Goal: Task Accomplishment & Management: Use online tool/utility

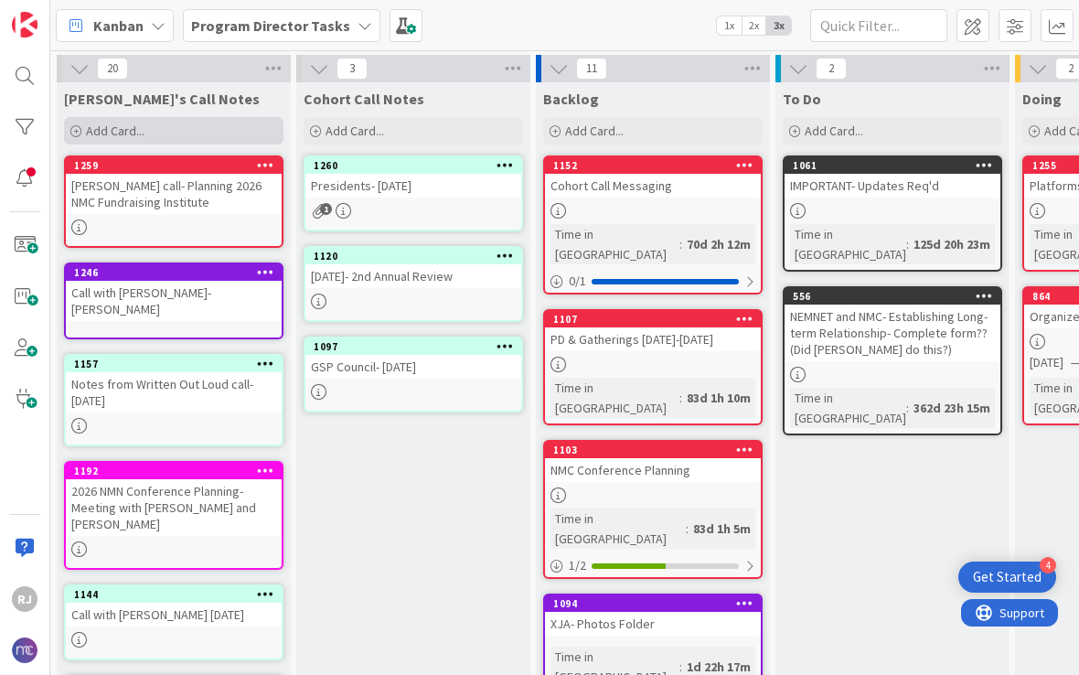
click at [172, 126] on div "Add Card..." at bounding box center [174, 130] width 220 height 27
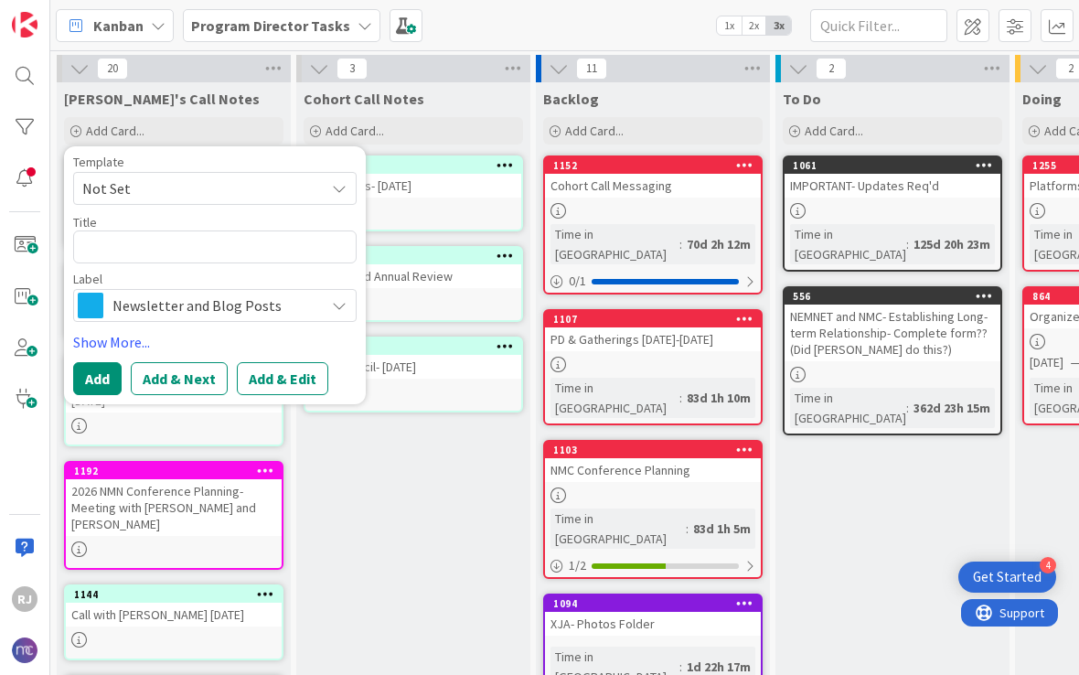
click at [163, 302] on span "Newsletter and Blog Posts" at bounding box center [214, 306] width 203 height 26
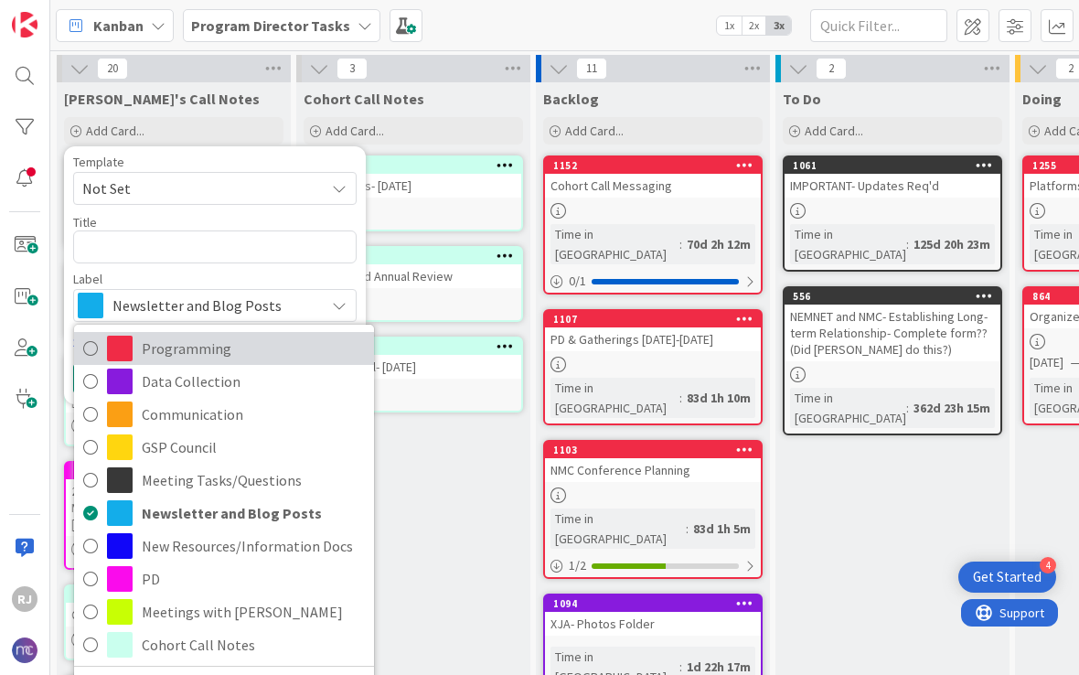
click at [188, 347] on span "Programming" at bounding box center [253, 348] width 223 height 27
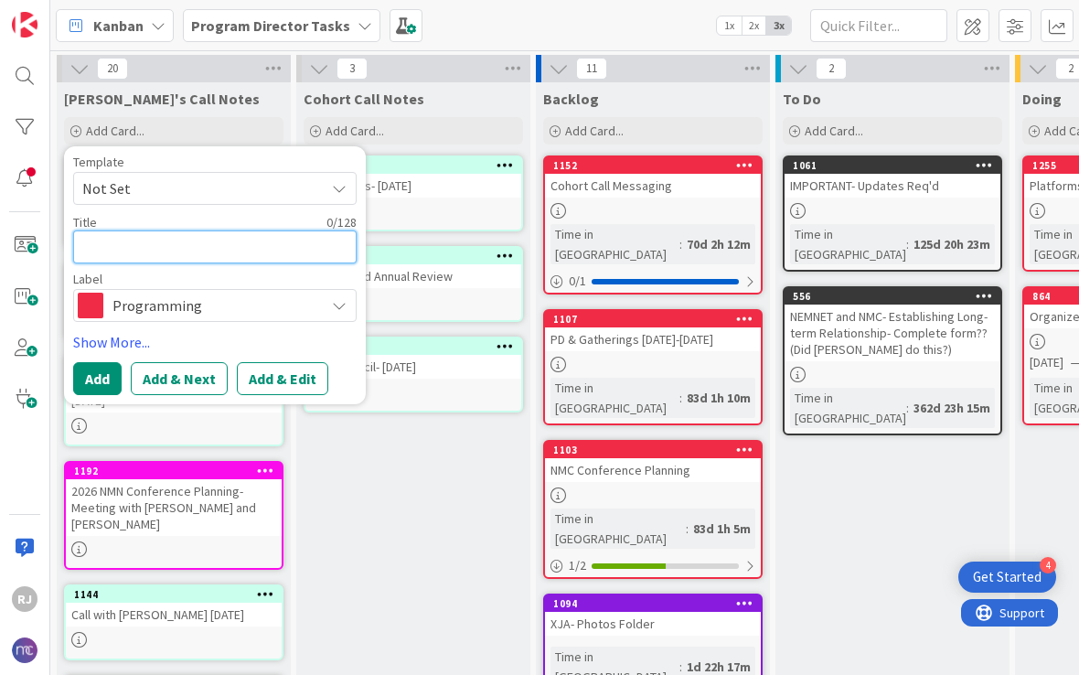
click at [184, 247] on textarea at bounding box center [215, 247] width 284 height 33
type textarea "x"
type textarea "G"
type textarea "x"
type textarea "C"
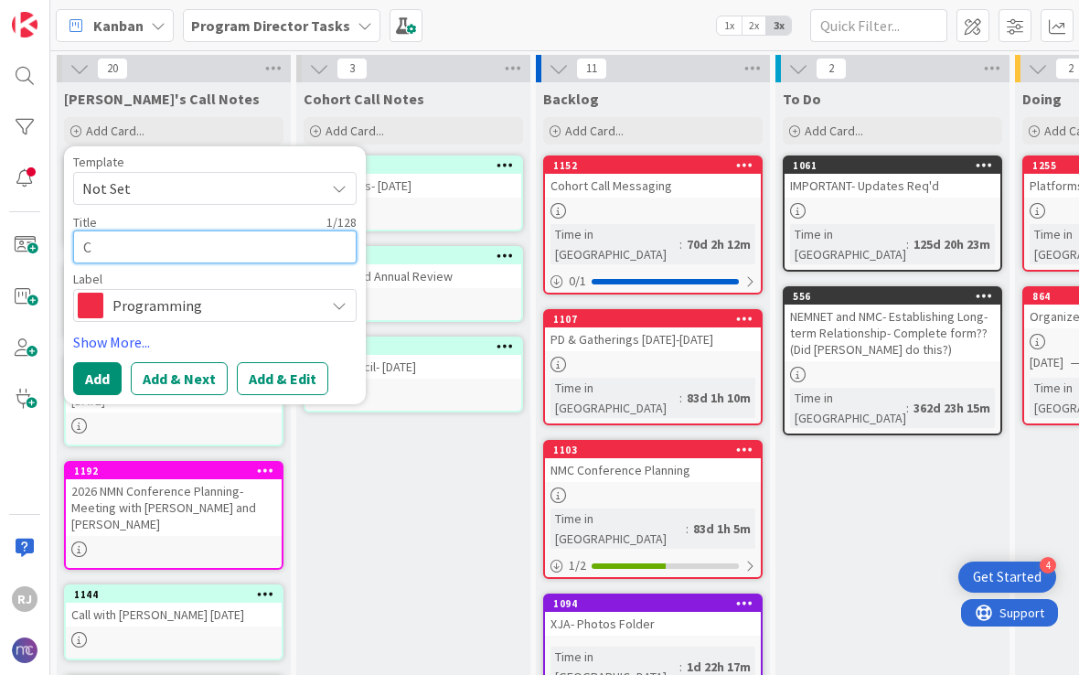
type textarea "x"
type textarea "Ca"
type textarea "x"
type textarea "Cal"
type textarea "x"
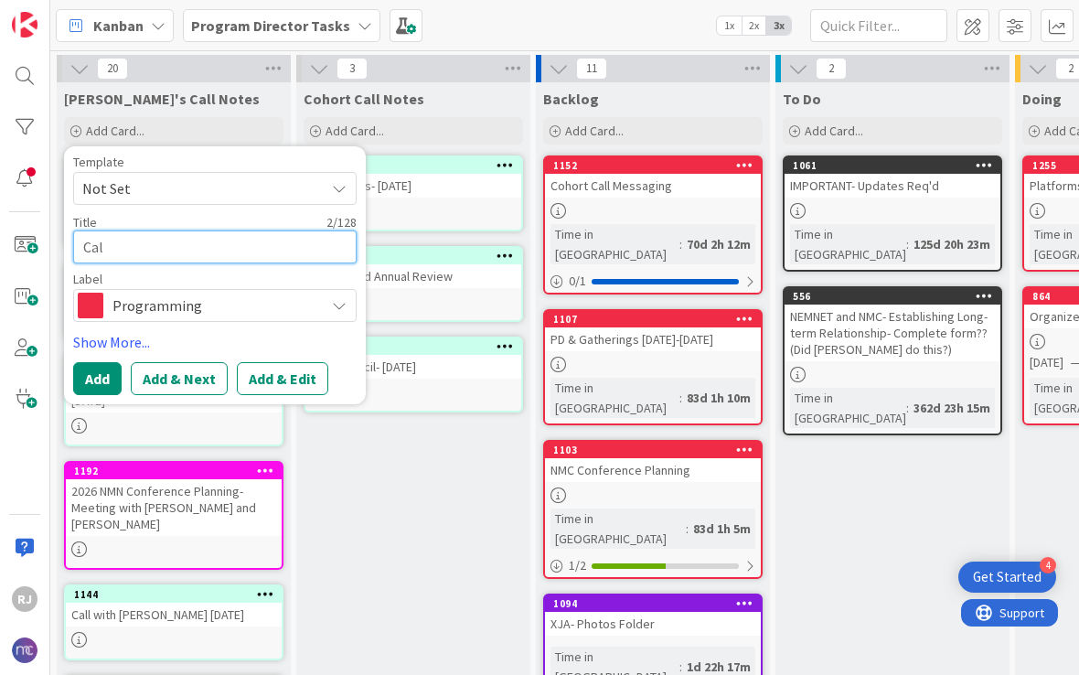
type textarea "Call"
type textarea "x"
type textarea "Call"
type textarea "x"
type textarea "Call w"
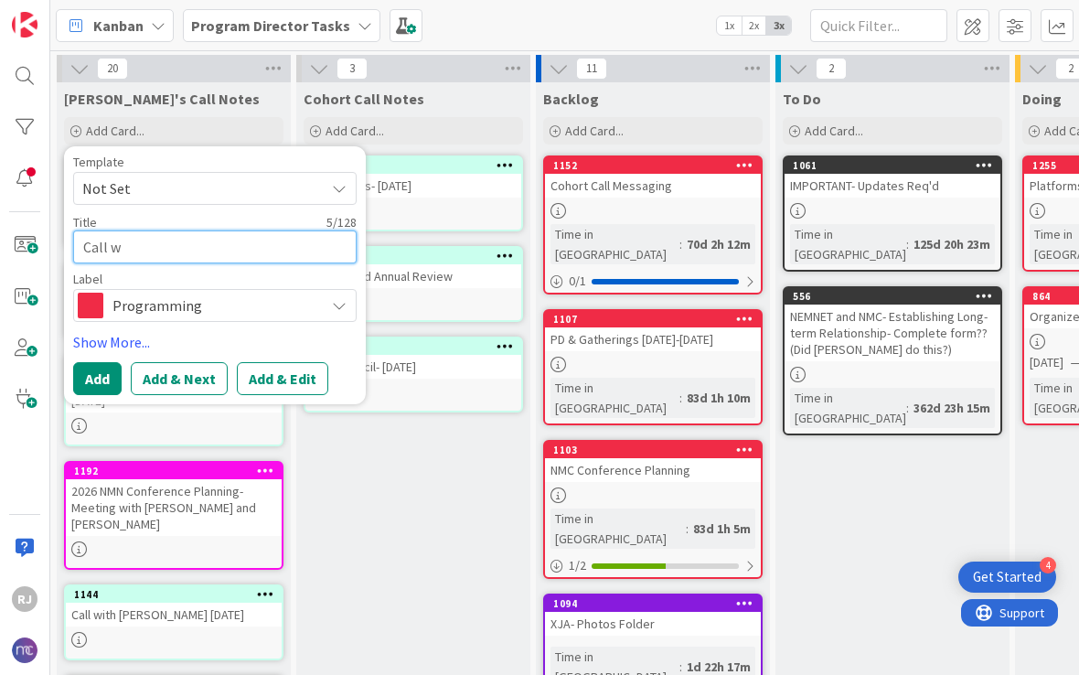
type textarea "x"
type textarea "Call wi"
type textarea "x"
type textarea "Call wit"
type textarea "x"
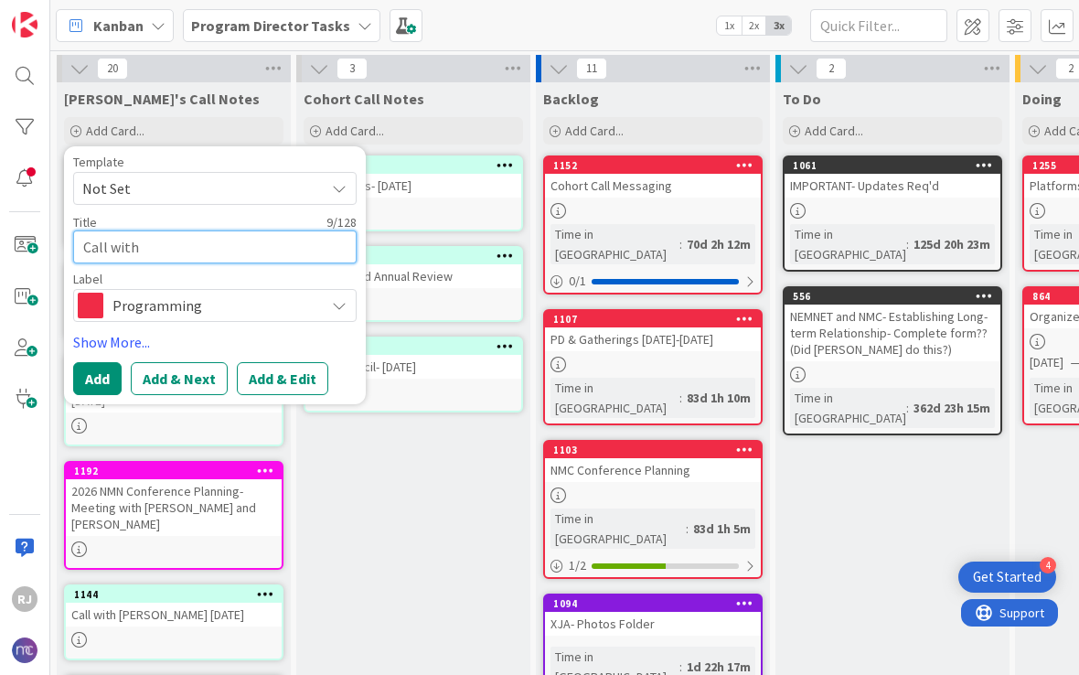
type textarea "Call with"
type textarea "x"
type textarea "Call with F"
type textarea "x"
type textarea "Call with Fi"
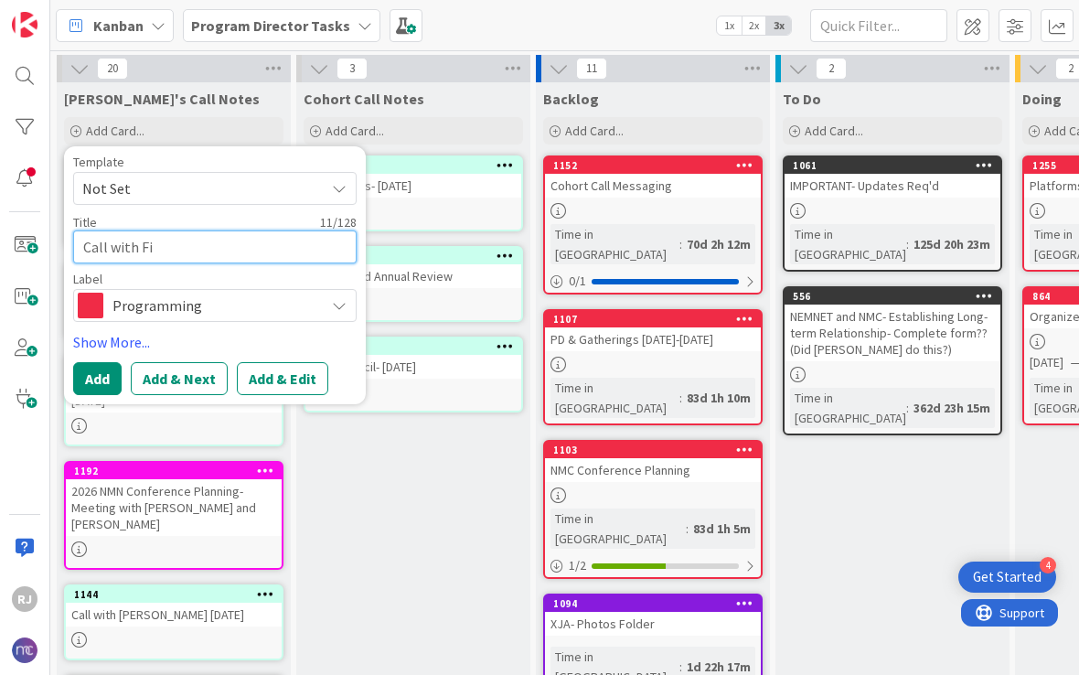
type textarea "x"
type textarea "Call with Fin"
type textarea "x"
type textarea "Call with Fi"
type textarea "x"
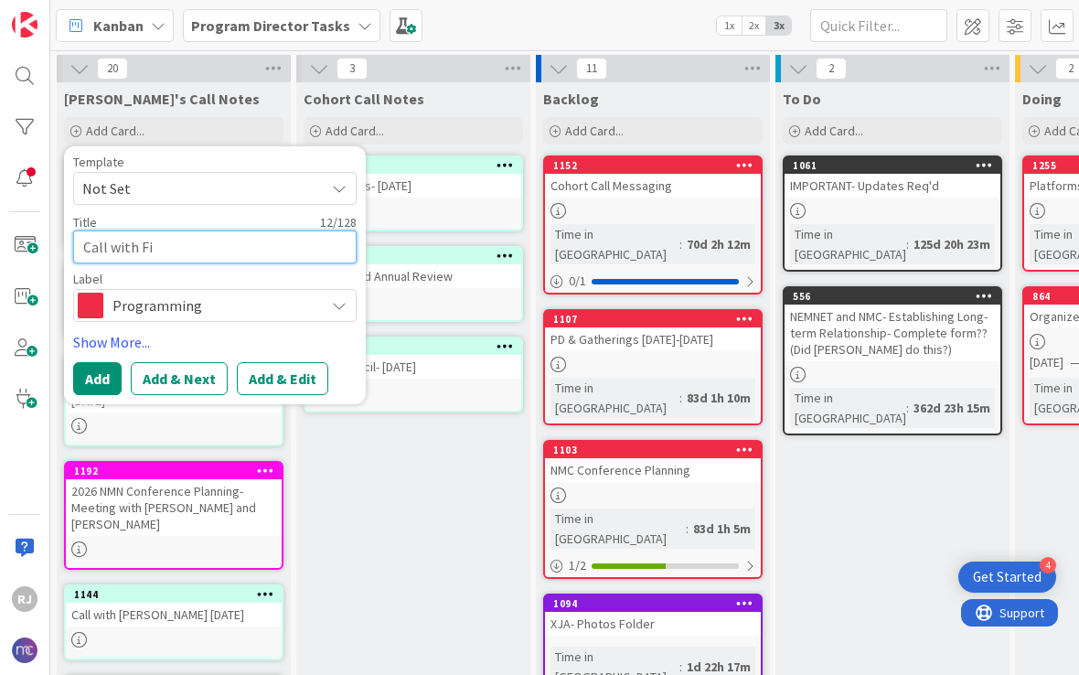
type textarea "Call with F"
type textarea "x"
type textarea "Call with"
type textarea "x"
type textarea "Call with G"
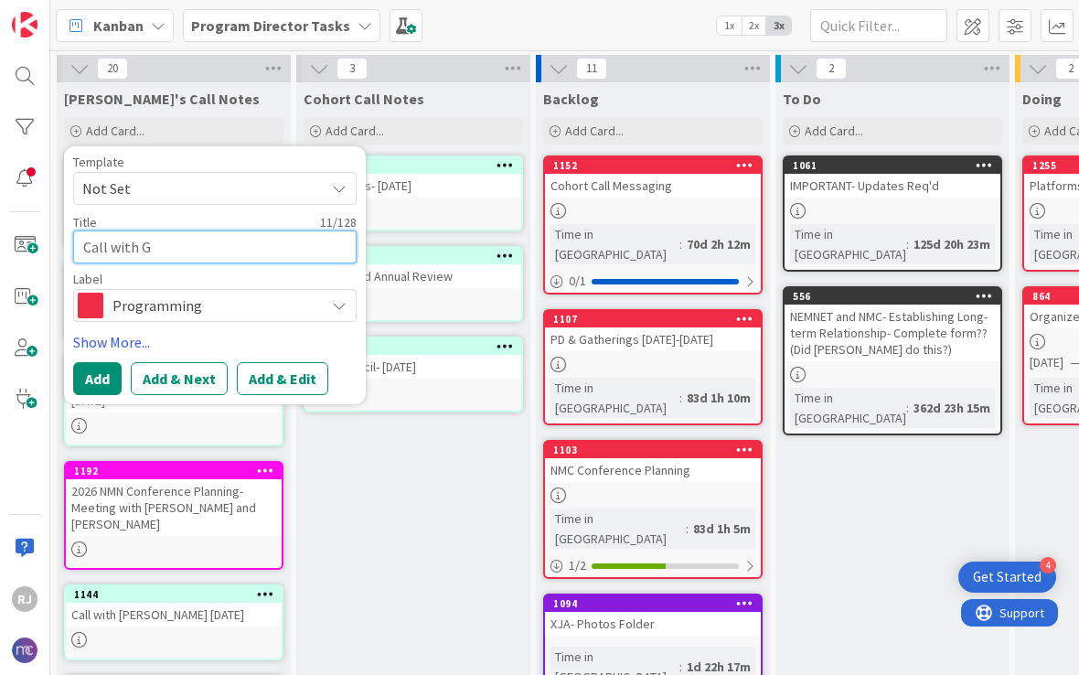
type textarea "x"
type textarea "Call with Gi"
type textarea "x"
type textarea "Call with Gin"
type textarea "x"
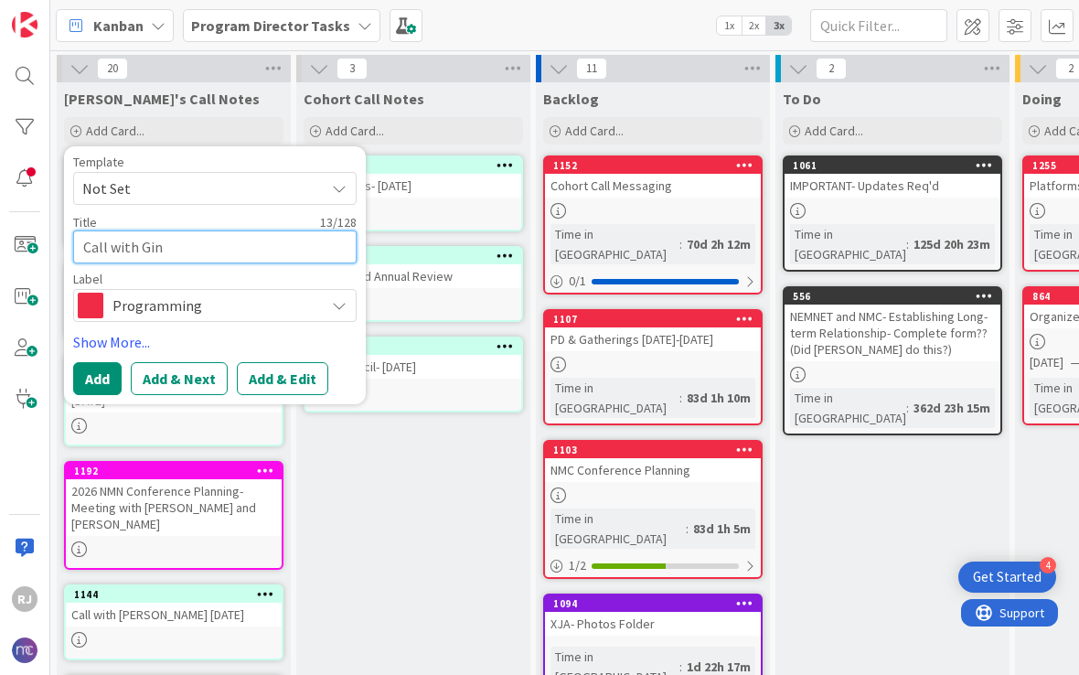
type textarea "Call with [PERSON_NAME]"
type textarea "x"
type textarea "Call with [PERSON_NAME]"
type textarea "x"
type textarea "Call with [PERSON_NAME]"
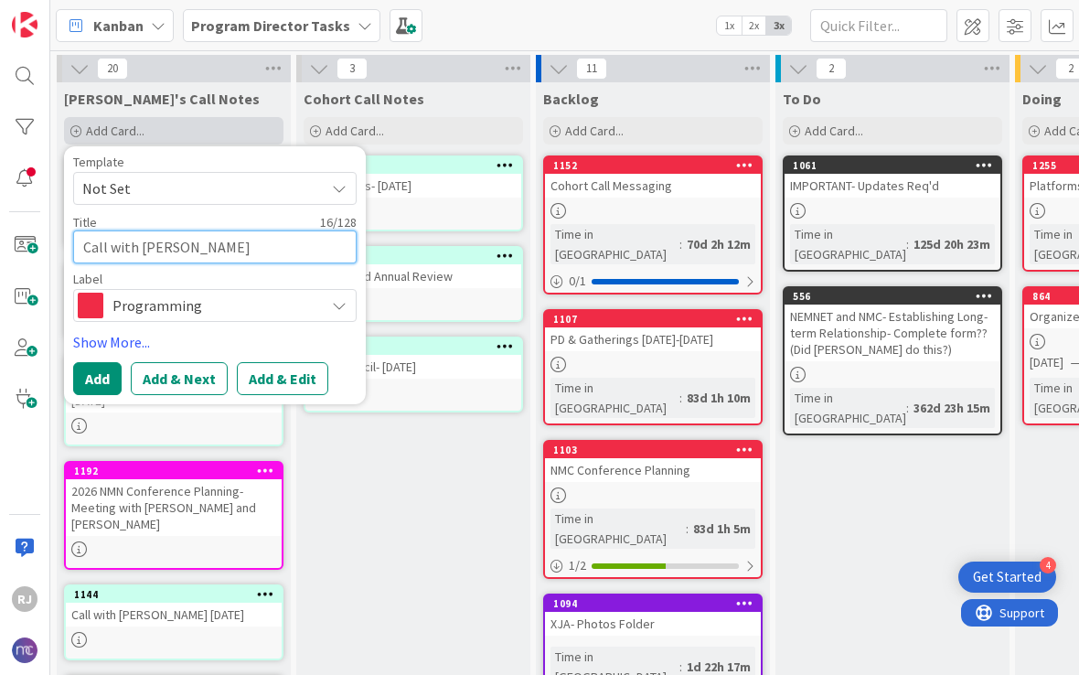
type textarea "x"
type textarea "Call with [PERSON_NAME]"
type textarea "x"
type textarea "Call with [PERSON_NAME]"
type textarea "x"
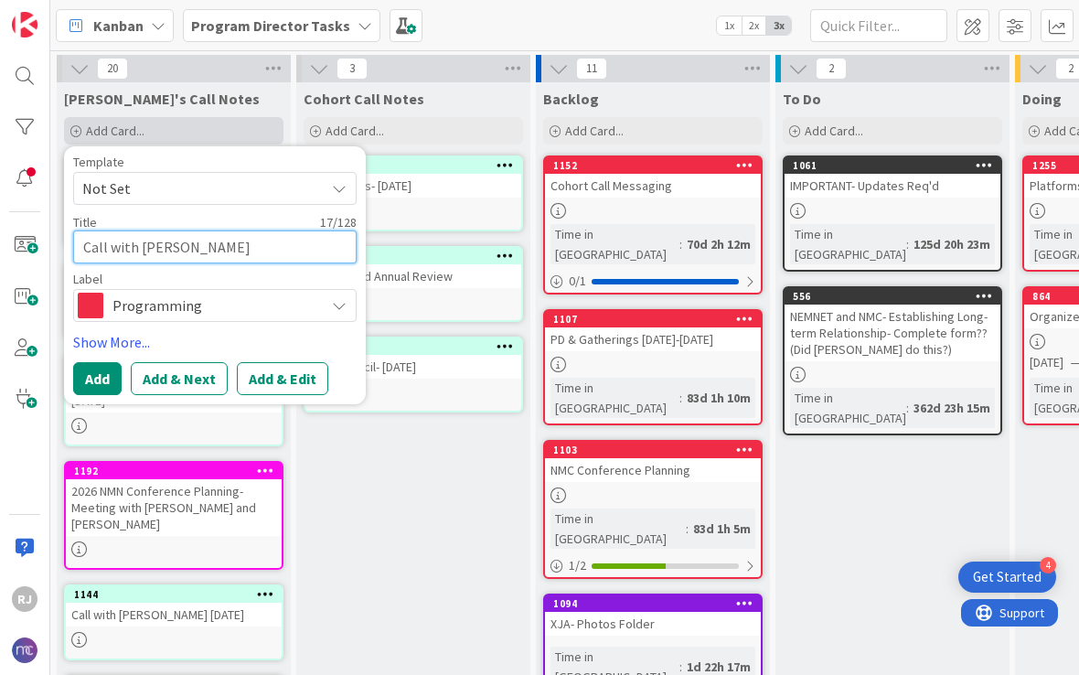
type textarea "Call with [PERSON_NAME]"
type textarea "x"
type textarea "Call with [PERSON_NAME]"
type textarea "x"
type textarea "Call with [PERSON_NAME]"
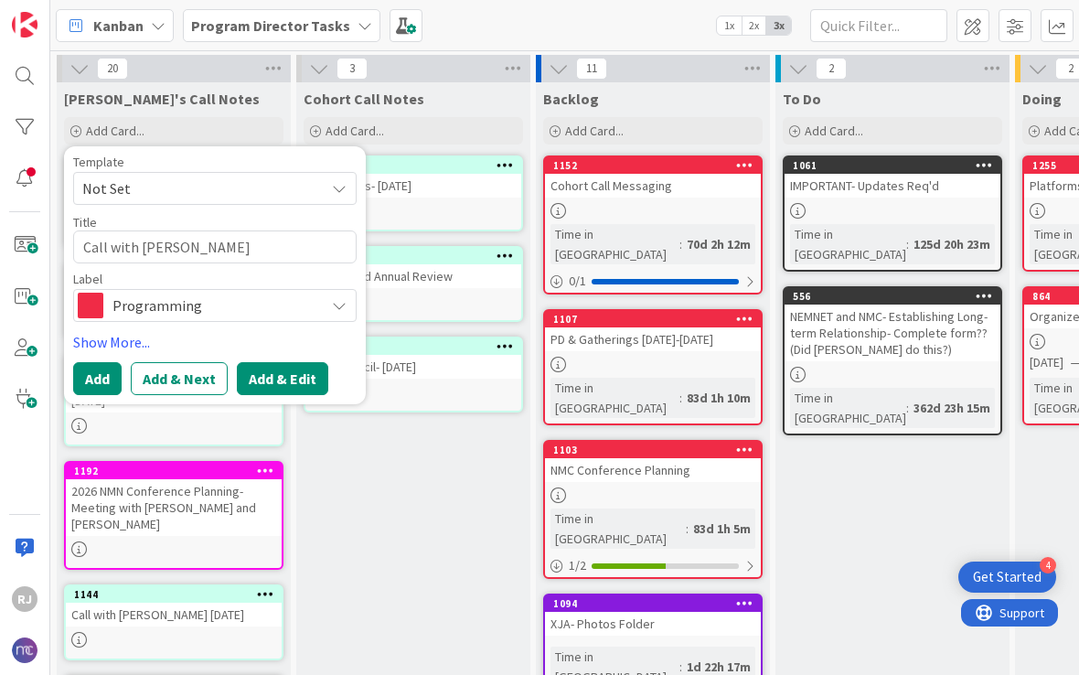
click at [291, 381] on button "Add & Edit" at bounding box center [282, 378] width 91 height 33
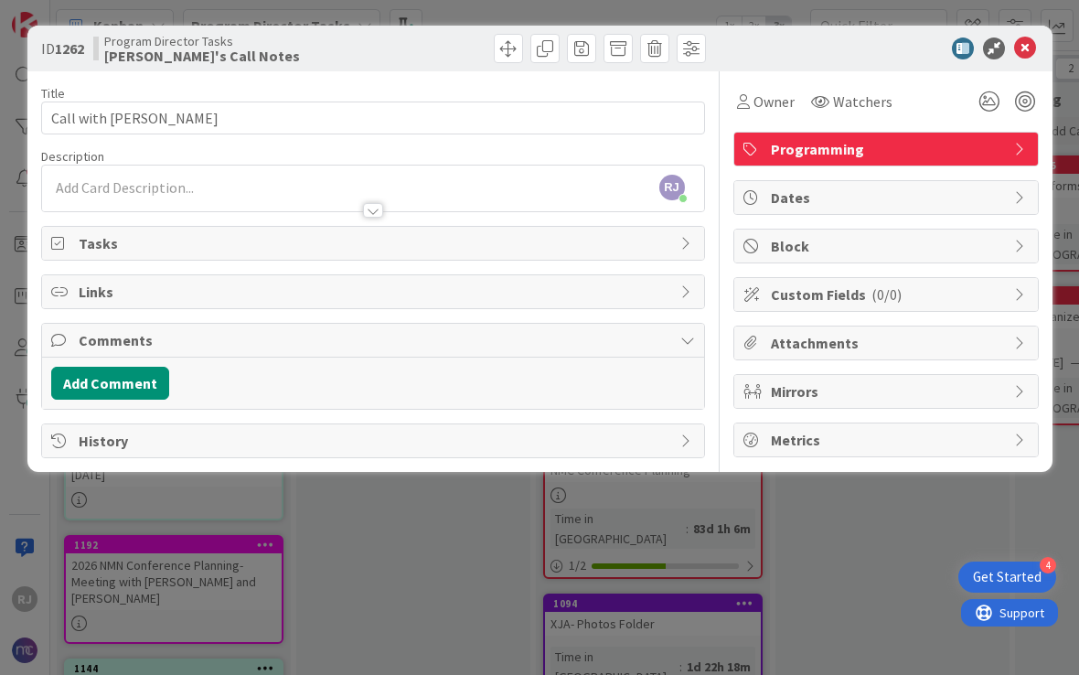
click at [245, 188] on div "[PERSON_NAME] [PERSON_NAME] just joined" at bounding box center [373, 189] width 662 height 46
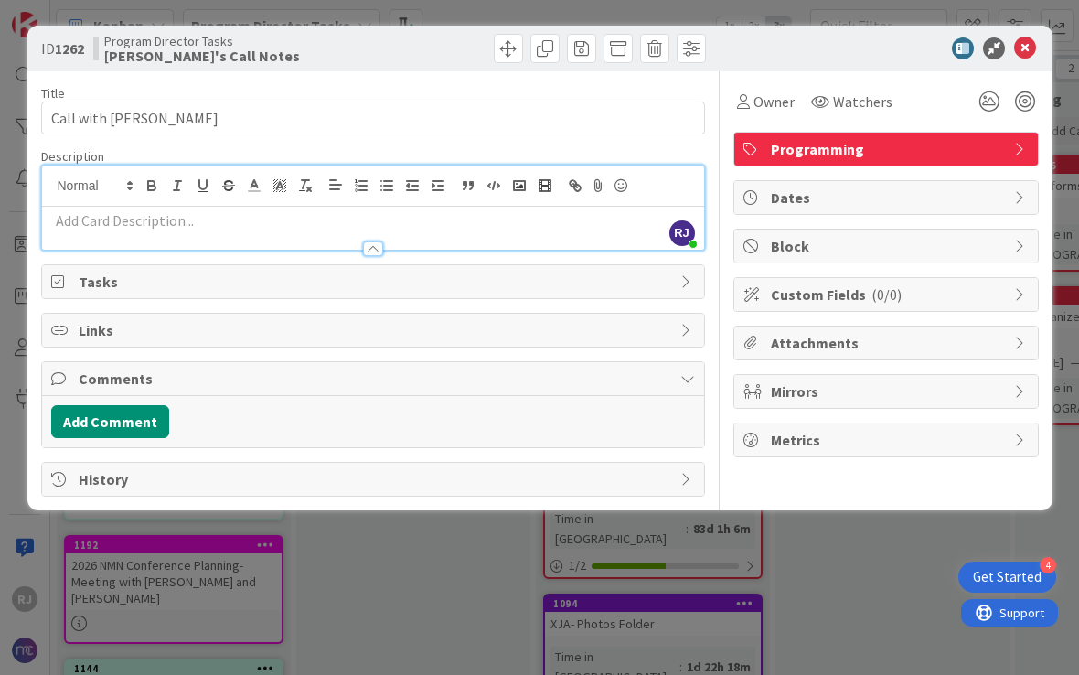
click at [152, 224] on p at bounding box center [373, 220] width 644 height 21
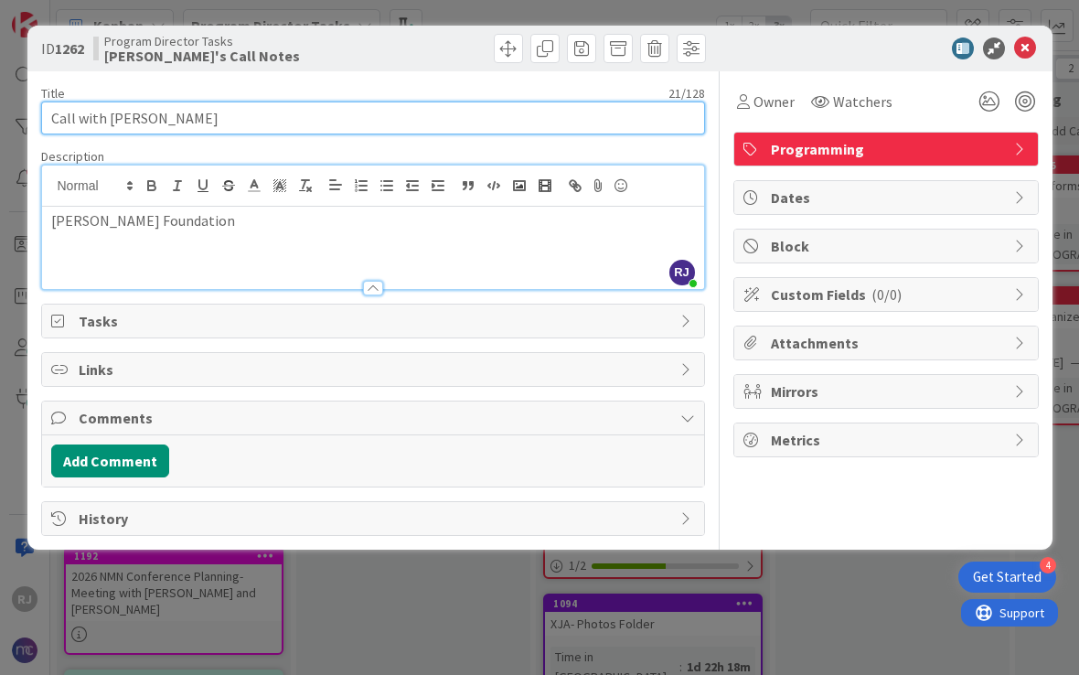
click at [224, 114] on input "Call with [PERSON_NAME]" at bounding box center [373, 118] width 664 height 33
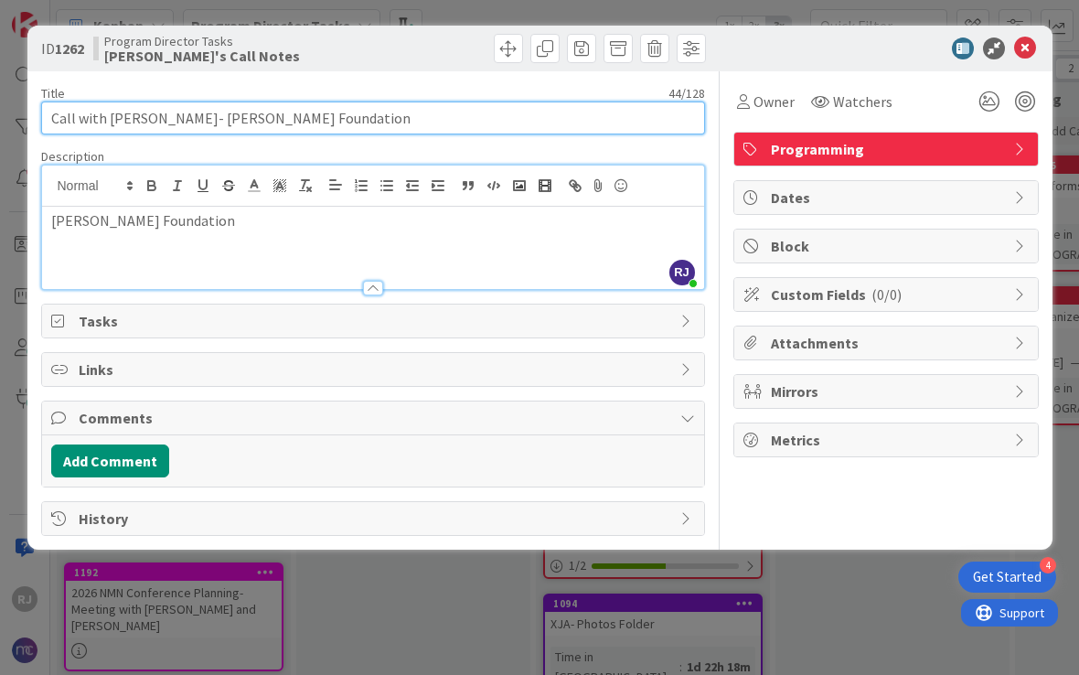
type input "Call with [PERSON_NAME]- [PERSON_NAME] Foundation"
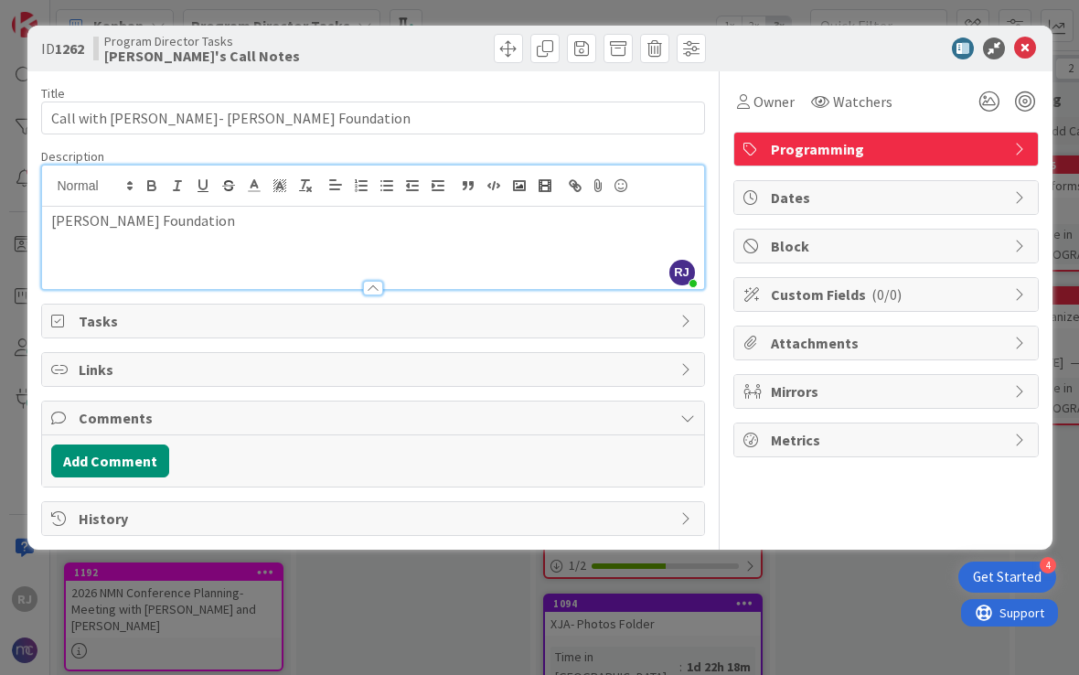
click at [239, 235] on div "[PERSON_NAME] Foundation" at bounding box center [373, 248] width 662 height 82
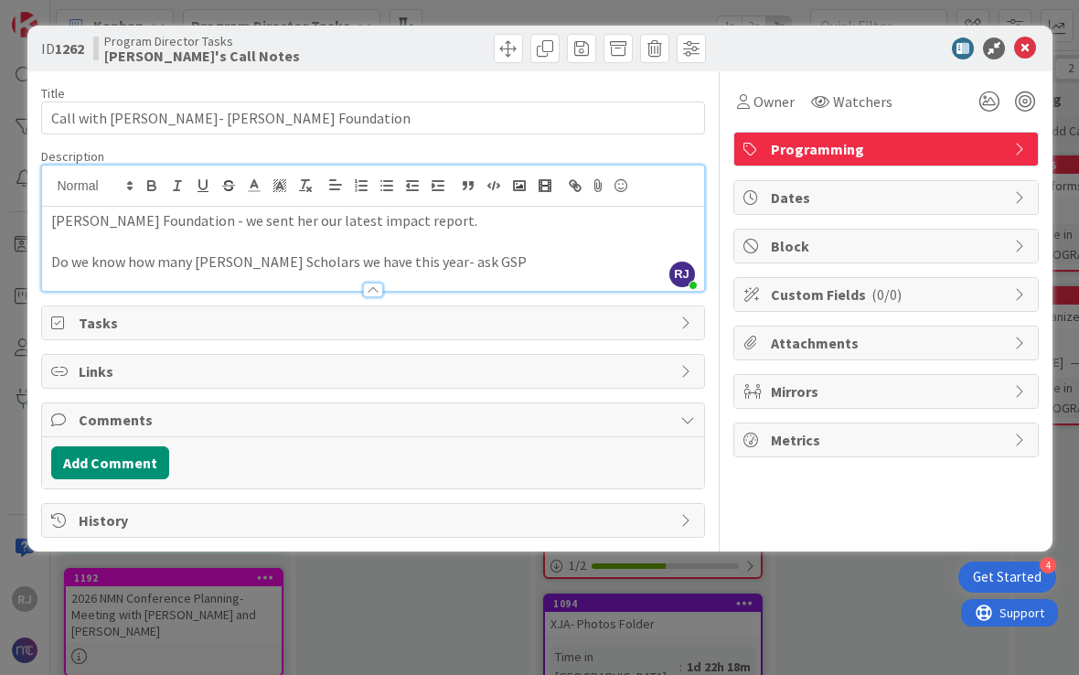
click at [54, 261] on p "Do we know how many [PERSON_NAME] Scholars we have this year- ask GSP" at bounding box center [373, 262] width 644 height 21
click at [567, 263] on p "TO DO: Do we know how many [PERSON_NAME] Scholars we have this year- ask GSP" at bounding box center [373, 262] width 644 height 21
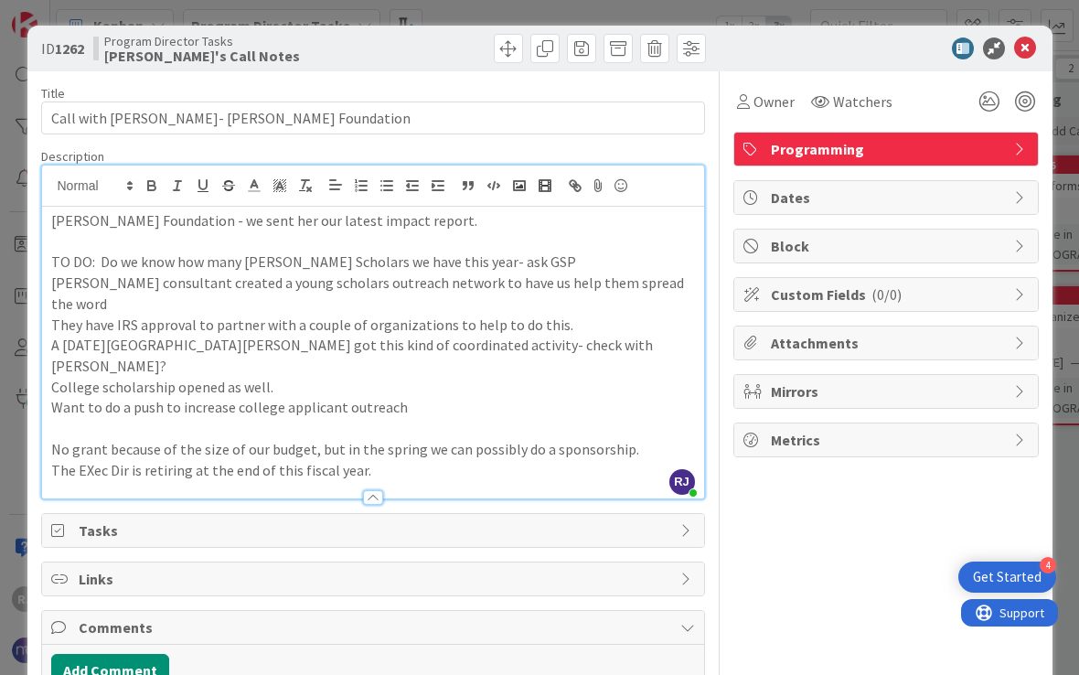
click at [89, 460] on p "The EXec Dir is retiring at the end of this fiscal year." at bounding box center [373, 470] width 644 height 21
click at [374, 460] on p "The Exec Dir is retiring at the end of this fiscal year." at bounding box center [373, 470] width 644 height 21
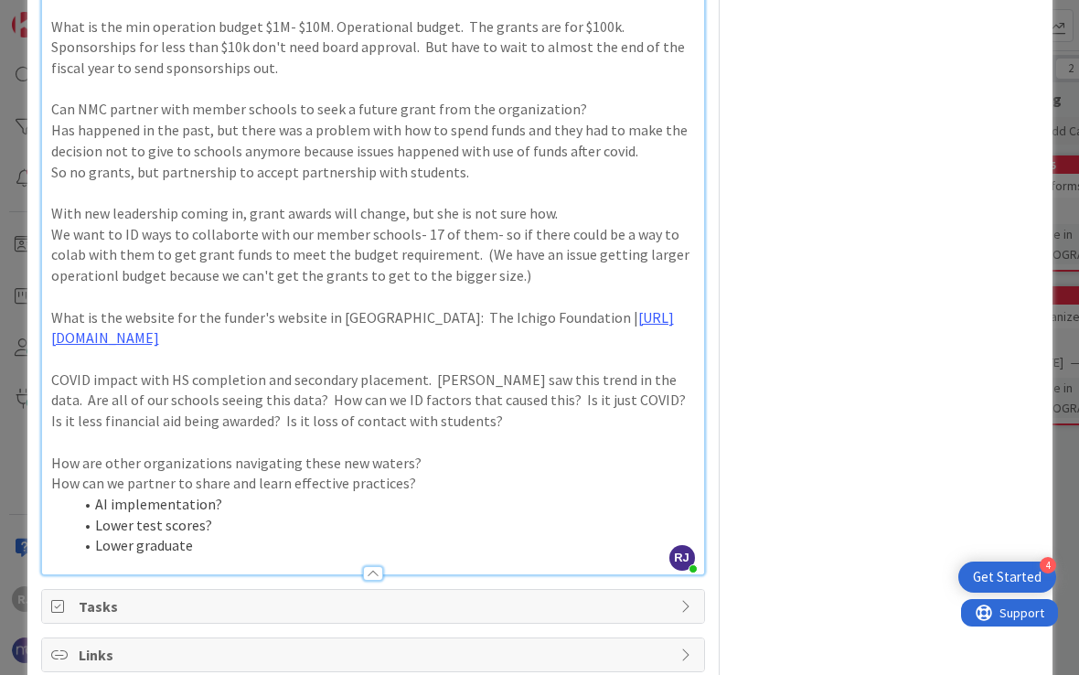
scroll to position [529, 0]
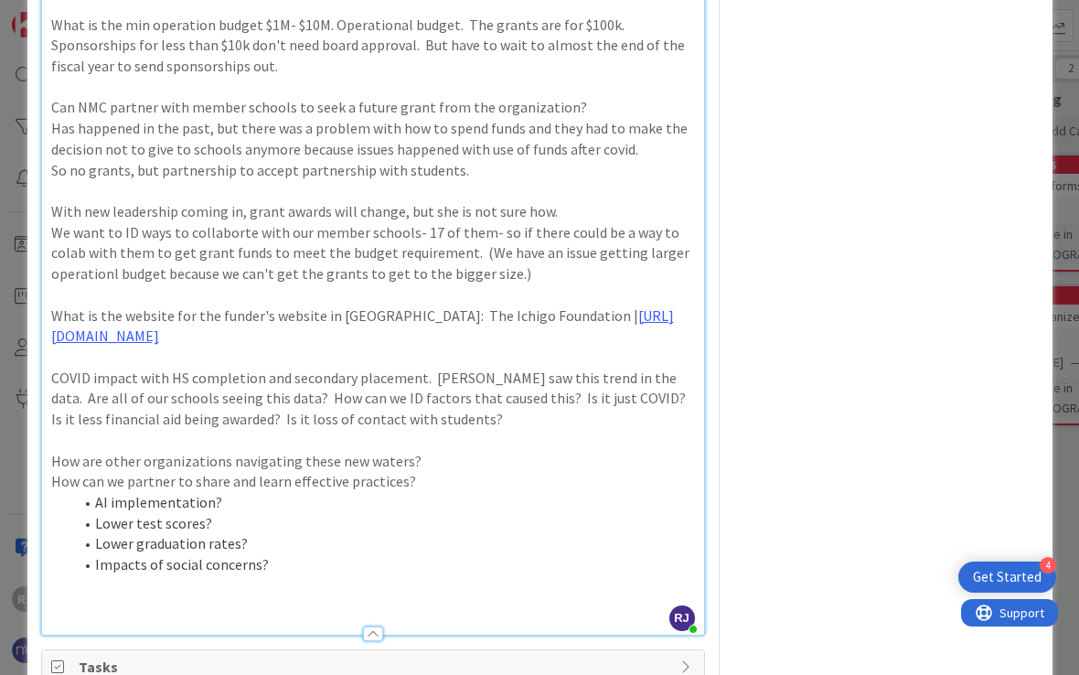
click at [246, 492] on li "AI implementation?" at bounding box center [384, 502] width 622 height 21
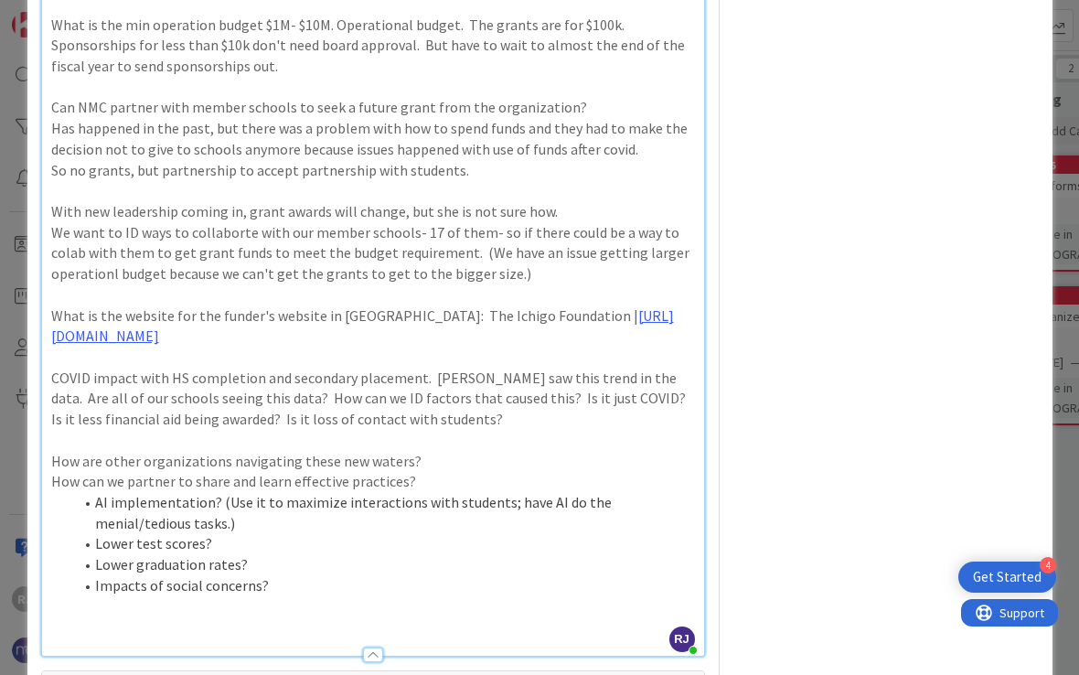
scroll to position [165, 0]
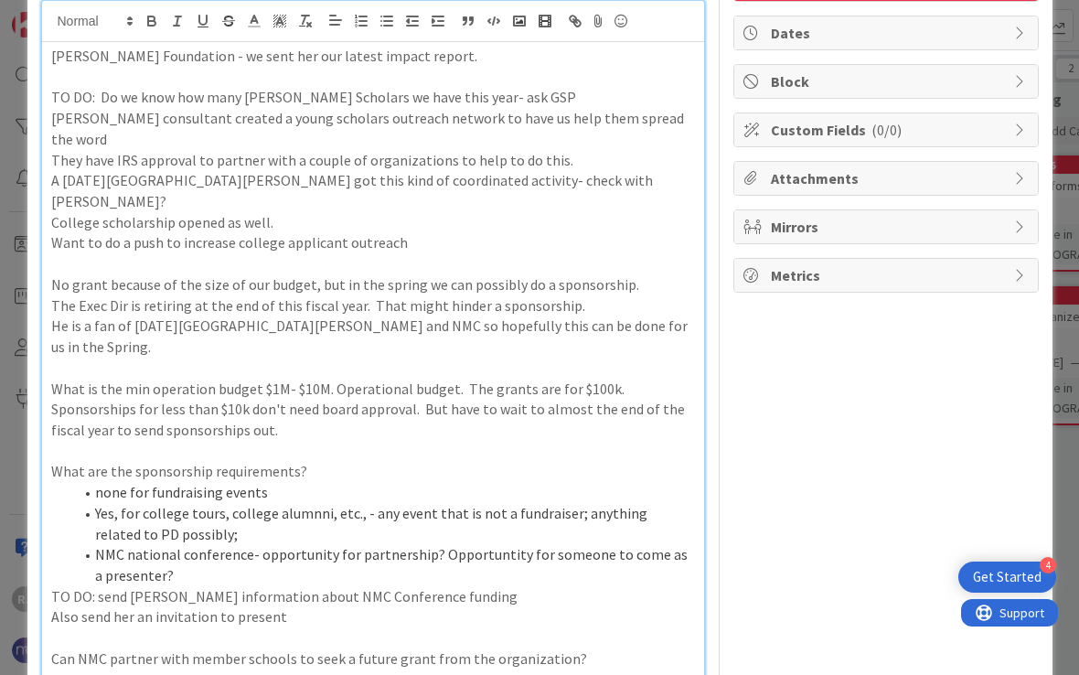
click at [219, 544] on li "NMC national conference- opportunity for partnership? Opportuntity for someone …" at bounding box center [384, 564] width 622 height 41
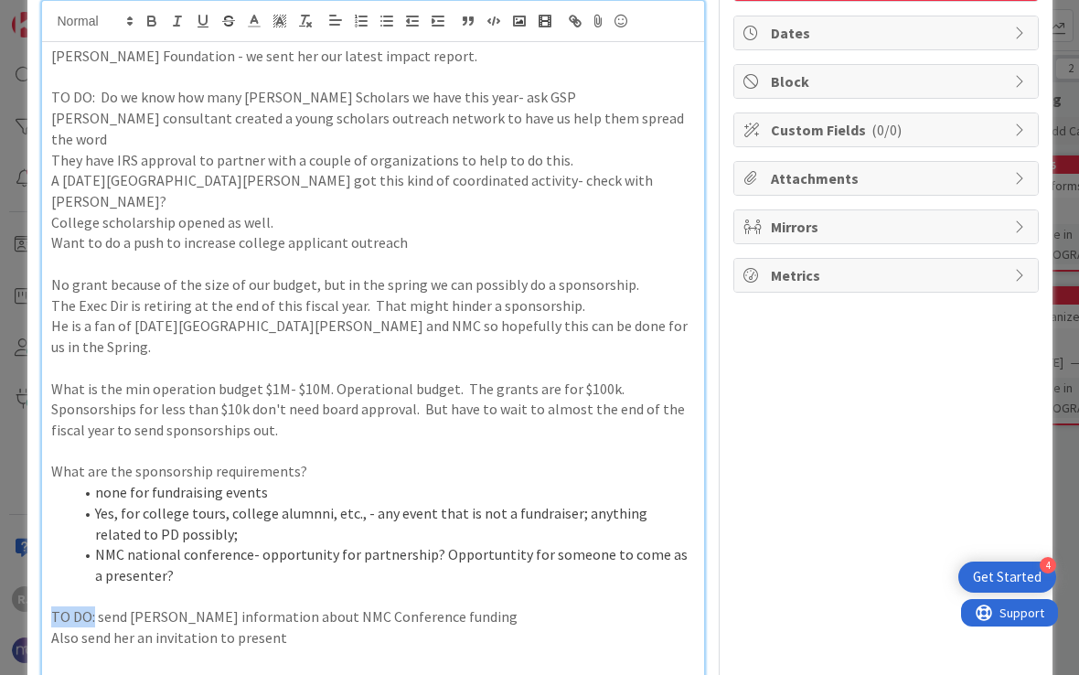
drag, startPoint x: 94, startPoint y: 537, endPoint x: 52, endPoint y: 537, distance: 42.1
click at [52, 606] on p "TO DO: send [PERSON_NAME] information about NMC Conference funding" at bounding box center [373, 616] width 644 height 21
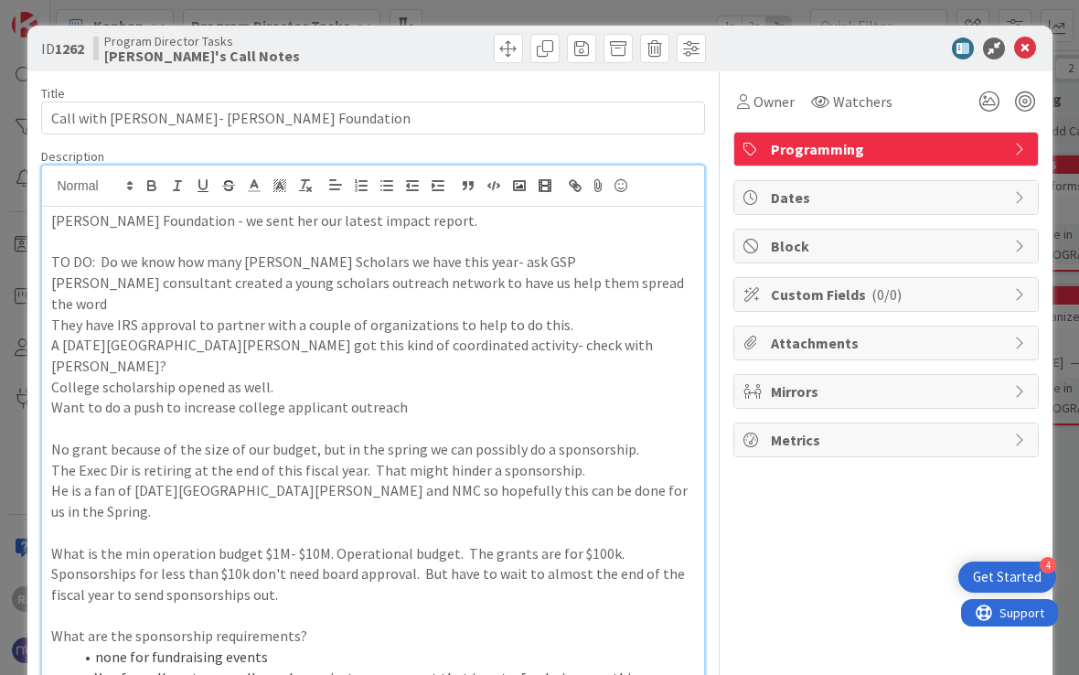
scroll to position [0, 0]
click at [152, 183] on icon "button" at bounding box center [152, 185] width 16 height 16
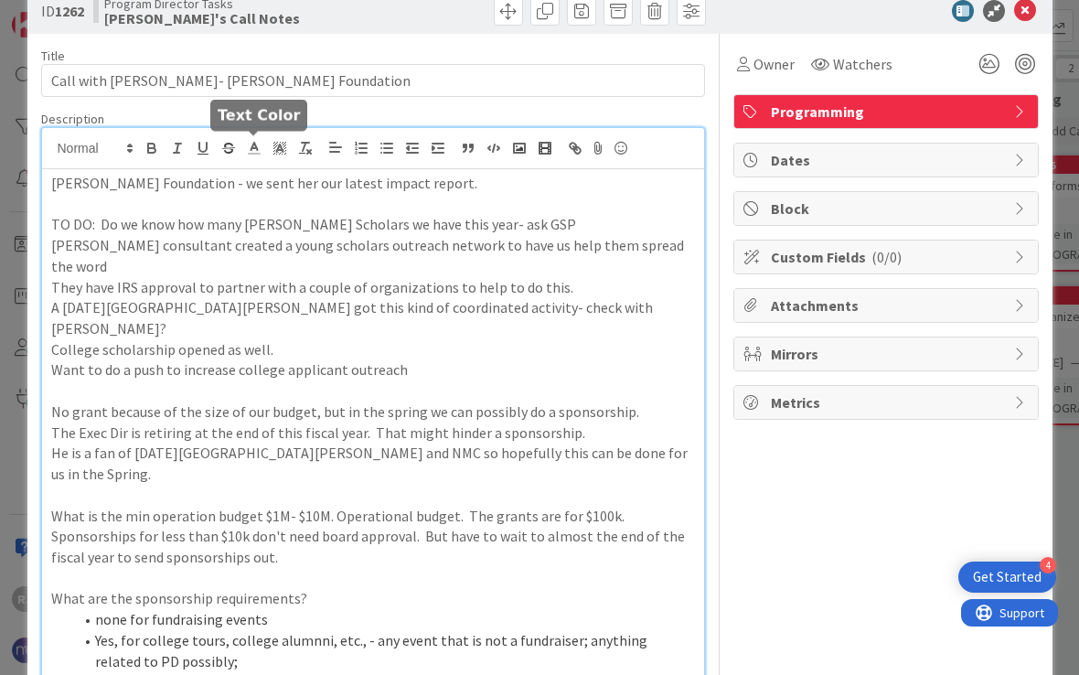
click at [255, 149] on icon at bounding box center [254, 148] width 16 height 16
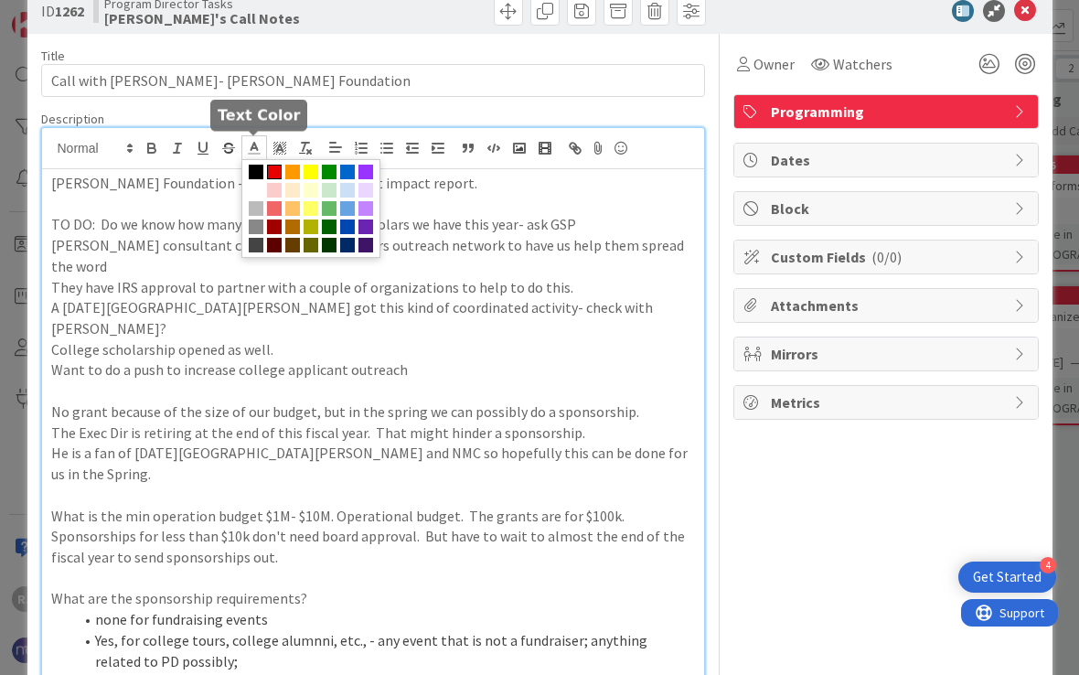
click at [275, 169] on span at bounding box center [274, 172] width 15 height 15
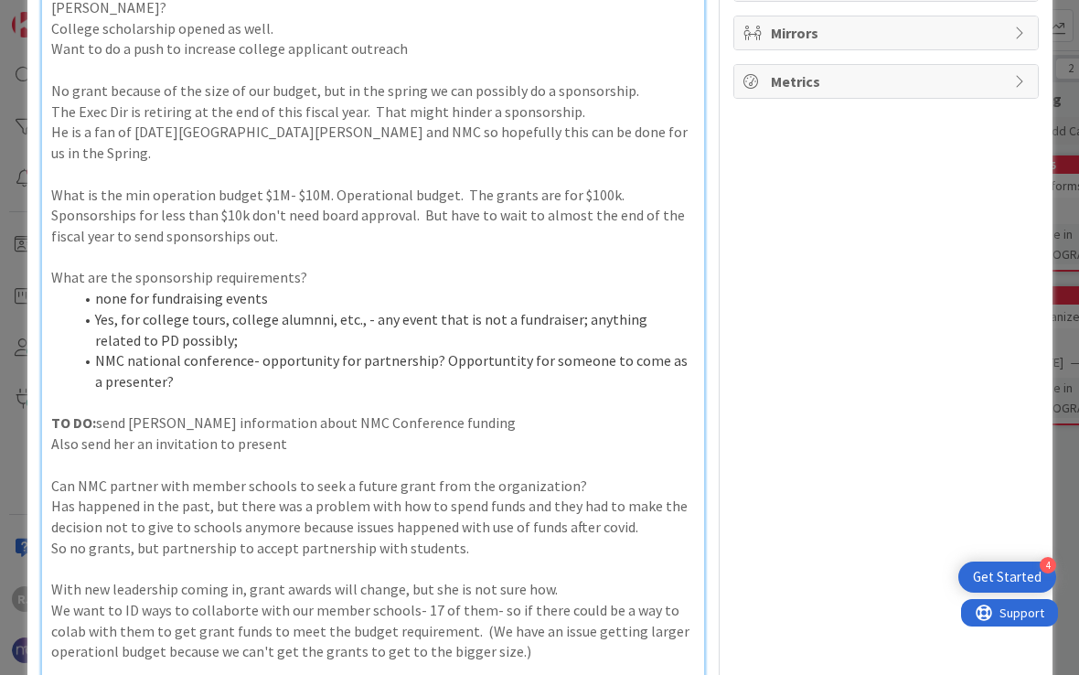
scroll to position [358, 0]
drag, startPoint x: 95, startPoint y: 345, endPoint x: 53, endPoint y: 344, distance: 42.1
click at [53, 413] on p "TO DO: send [PERSON_NAME] information about NMC Conference funding" at bounding box center [373, 423] width 644 height 21
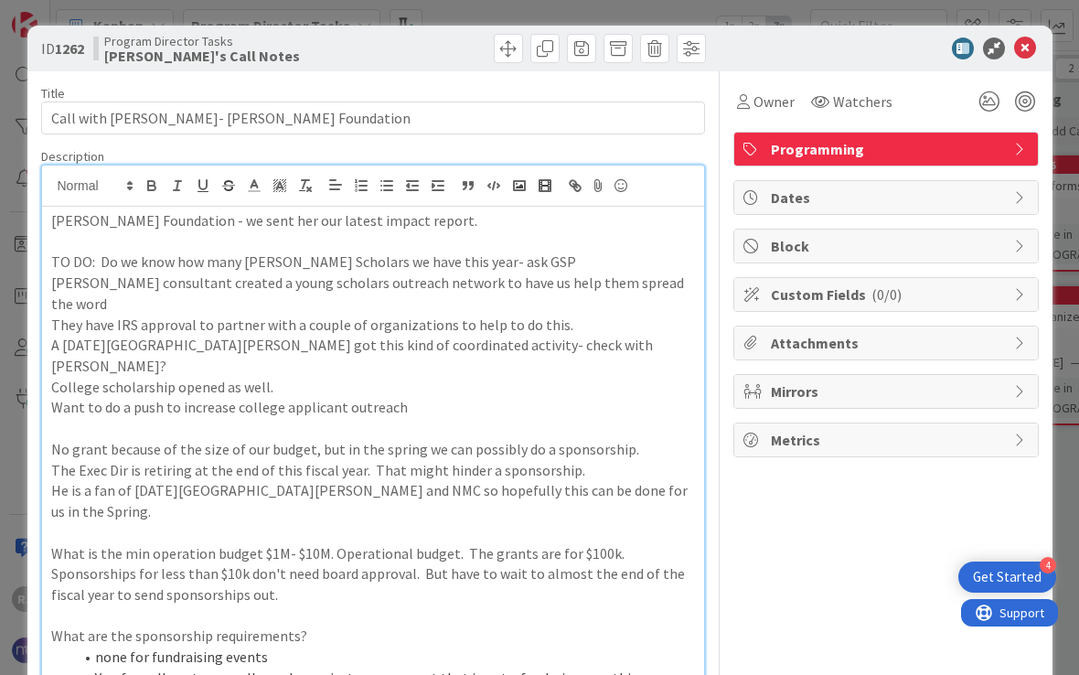
scroll to position [0, 0]
click at [259, 185] on icon at bounding box center [254, 185] width 16 height 16
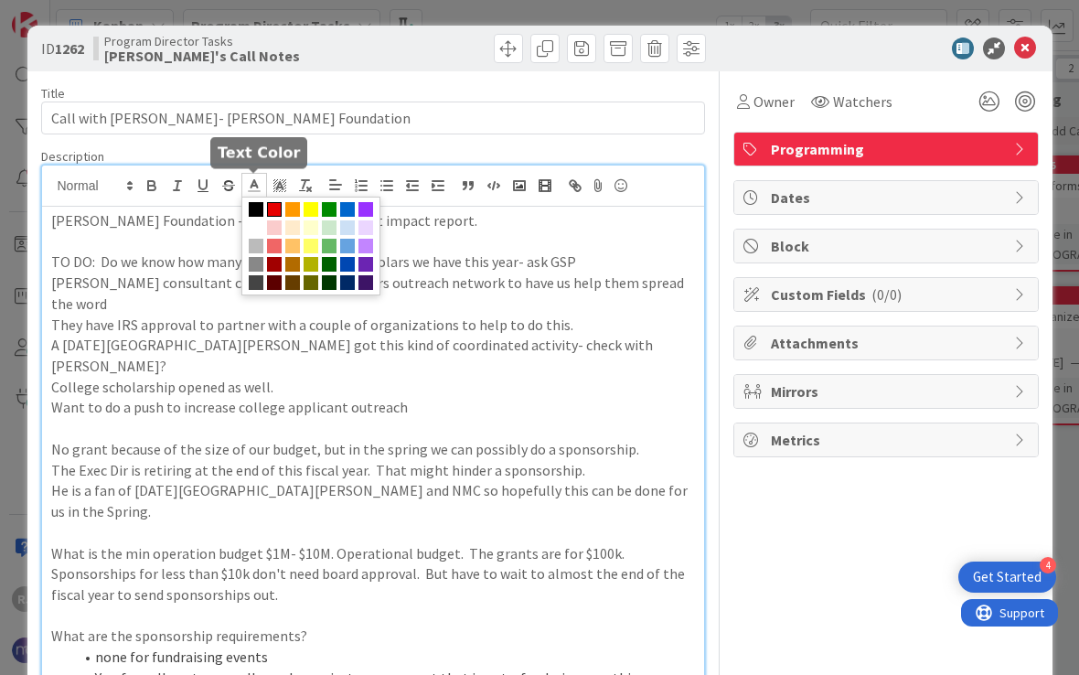
click at [275, 208] on span at bounding box center [274, 209] width 15 height 15
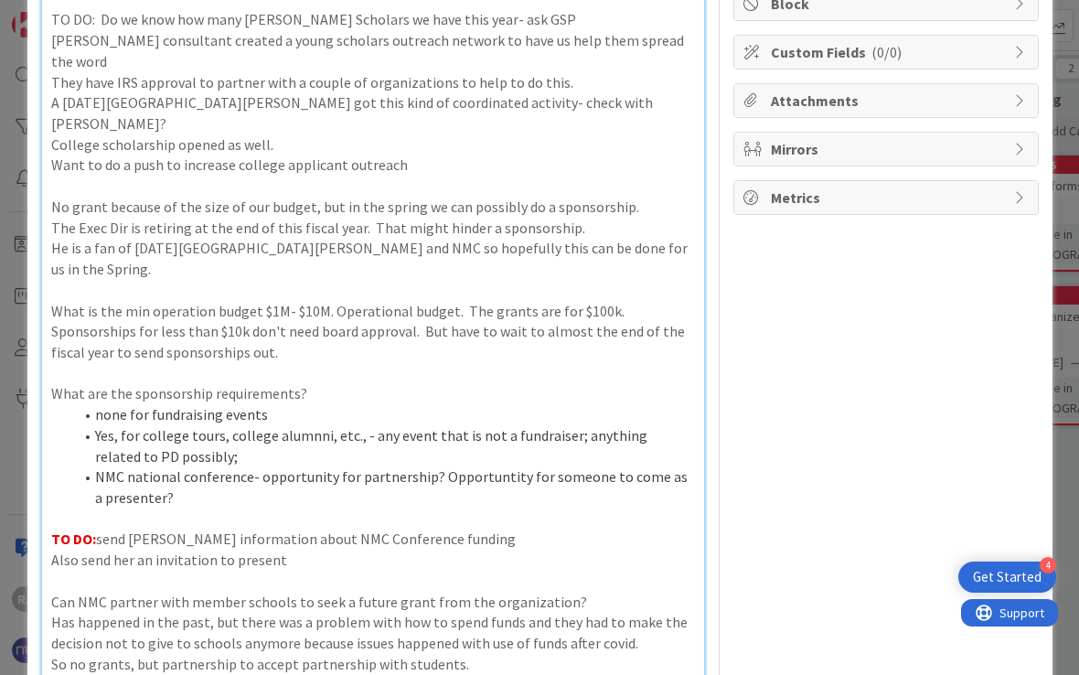
scroll to position [83, 0]
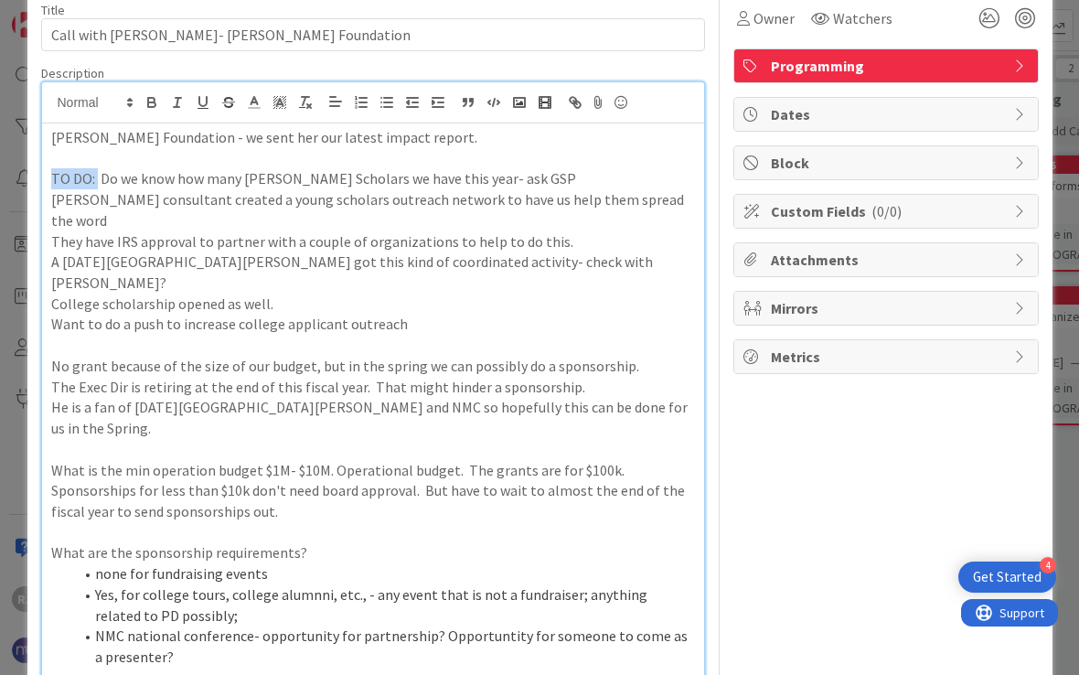
drag, startPoint x: 95, startPoint y: 177, endPoint x: 52, endPoint y: 177, distance: 43.0
click at [52, 179] on p "TO DO: Do we know how many [PERSON_NAME] Scholars we have this year- ask GSP" at bounding box center [373, 178] width 644 height 21
click at [145, 103] on icon "button" at bounding box center [152, 102] width 16 height 16
click at [255, 108] on line at bounding box center [254, 108] width 11 height 0
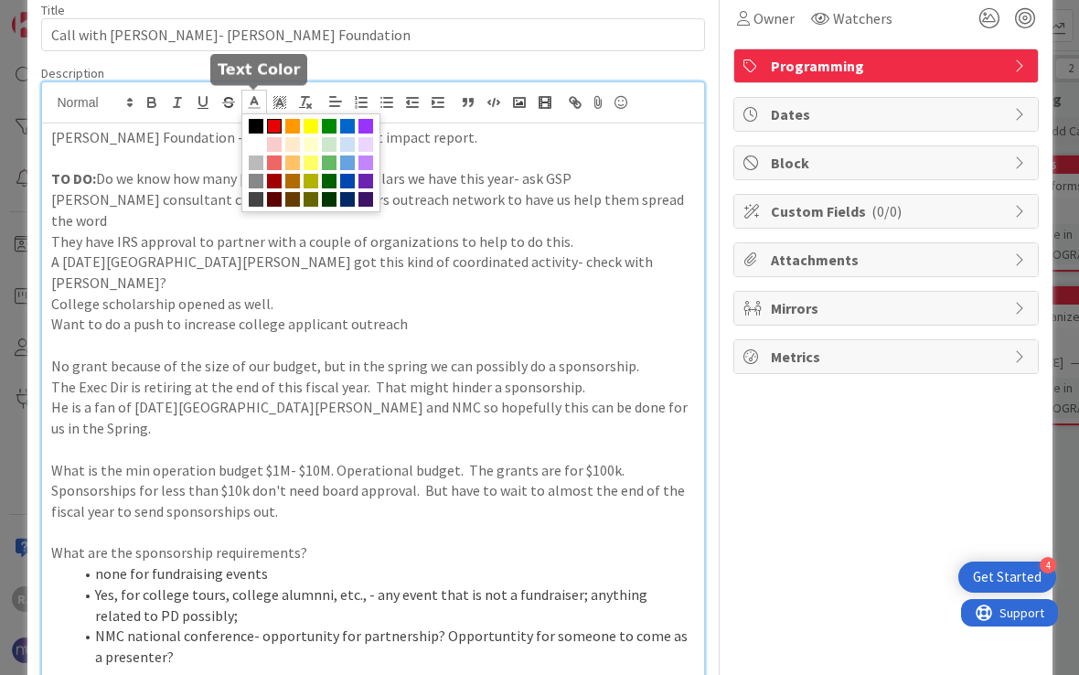
click at [272, 127] on span at bounding box center [274, 126] width 15 height 15
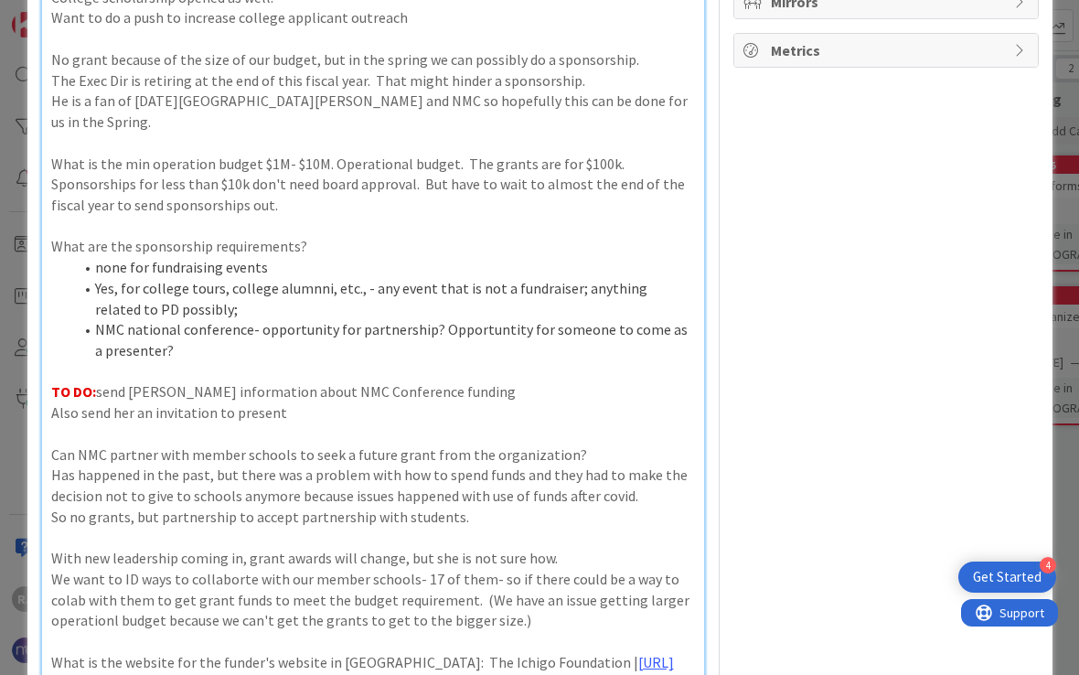
scroll to position [389, 0]
click at [209, 320] on li "NMC national conference- opportunity for partnership? Opportuntity for someone …" at bounding box center [384, 340] width 622 height 41
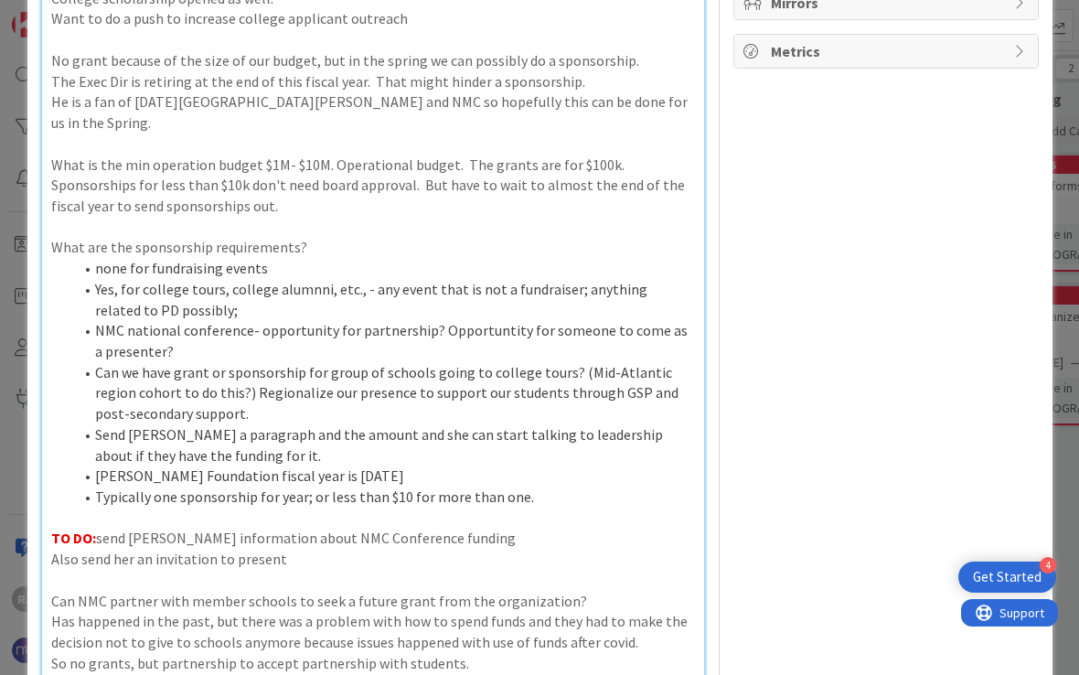
click at [327, 570] on p at bounding box center [373, 580] width 644 height 21
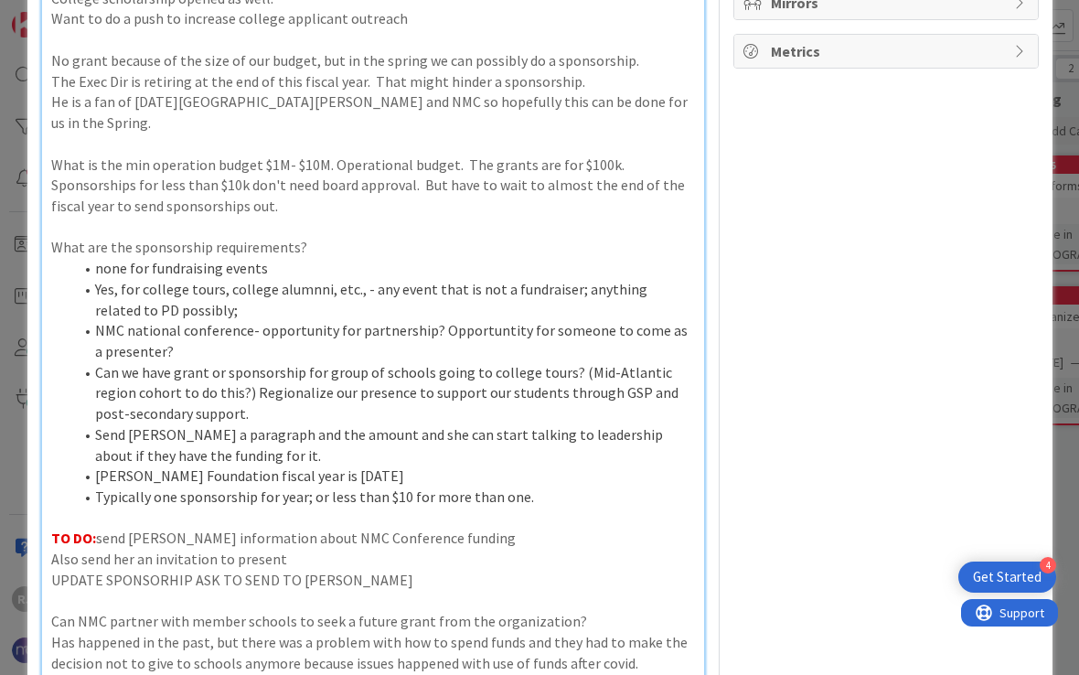
click at [316, 570] on p "UPDATE SPONSORHIP ASK TO SEND TO [PERSON_NAME]" at bounding box center [373, 580] width 644 height 21
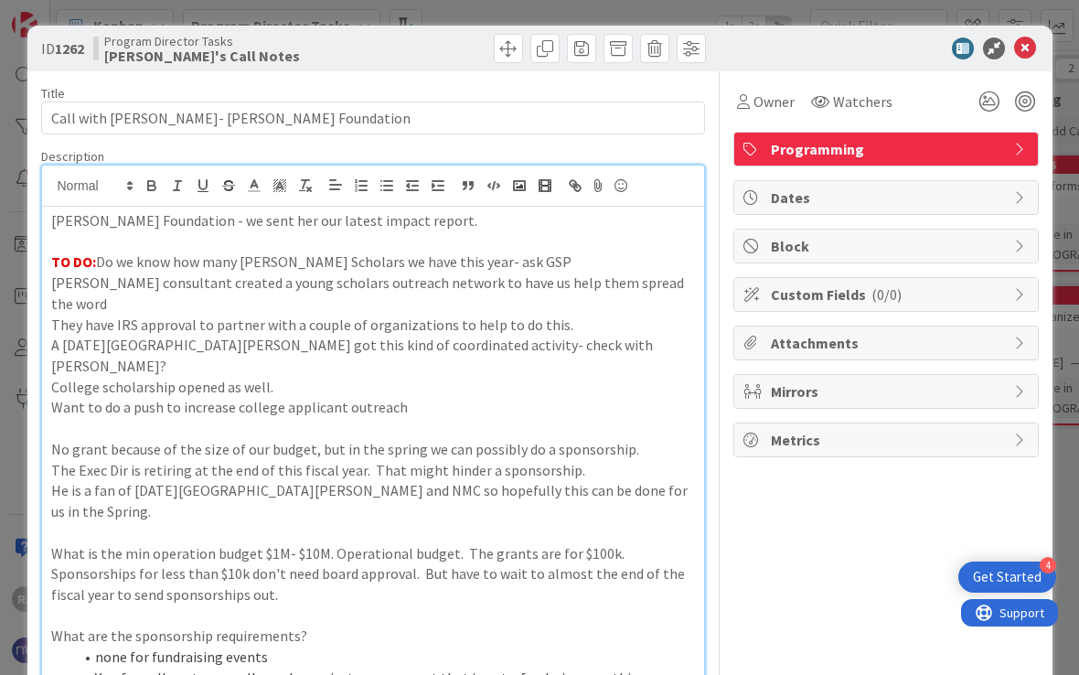
scroll to position [0, 0]
click at [154, 188] on icon "button" at bounding box center [152, 185] width 16 height 16
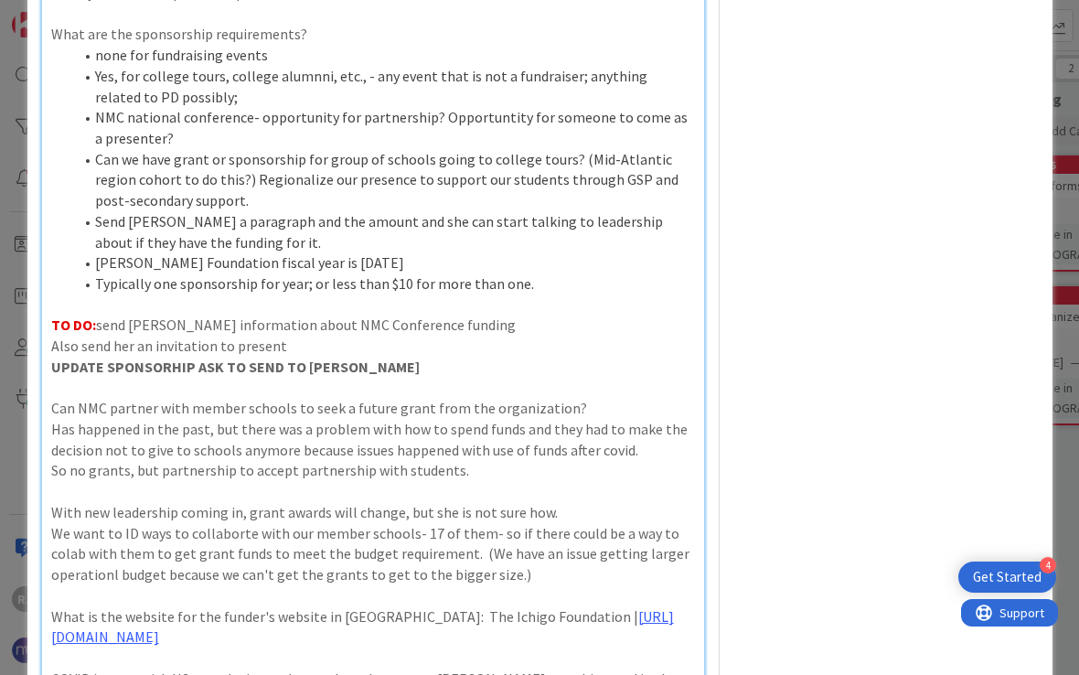
scroll to position [599, 0]
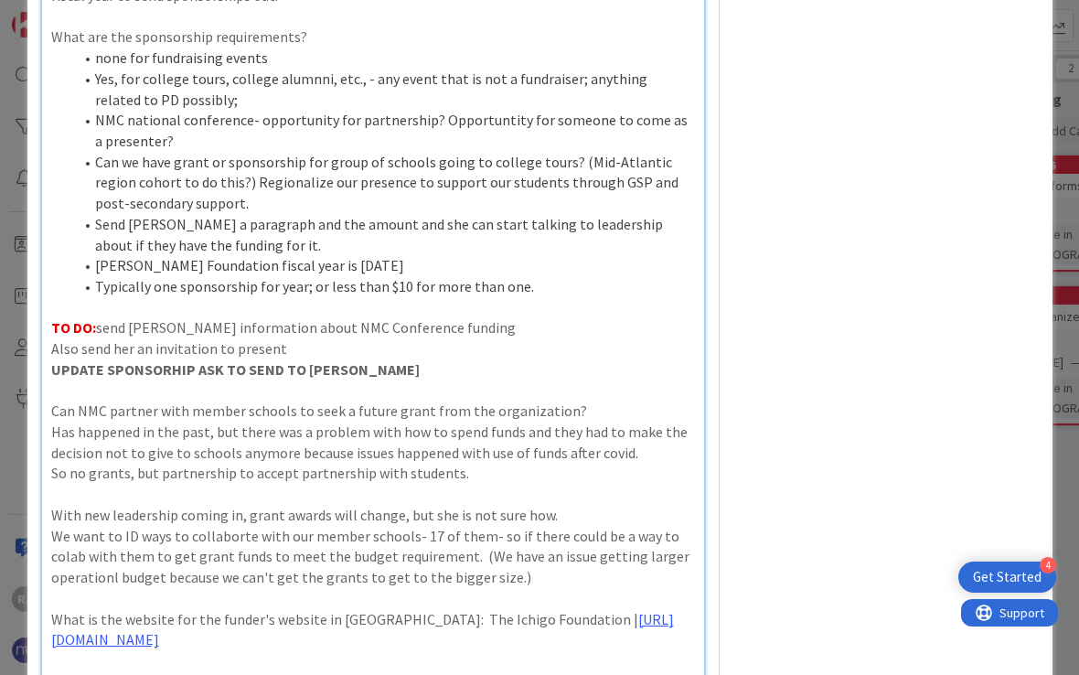
click at [238, 360] on strong "UPDATE SPONSORHIP ASK TO SEND TO [PERSON_NAME]" at bounding box center [235, 369] width 369 height 18
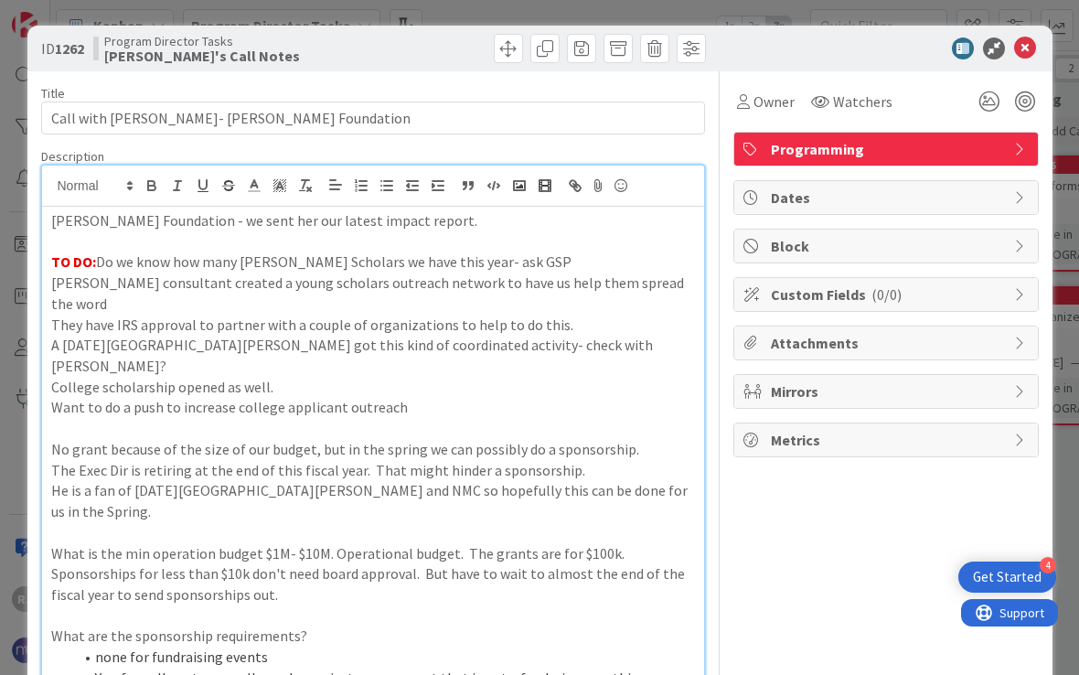
scroll to position [0, 0]
click at [251, 188] on polyline at bounding box center [254, 183] width 6 height 7
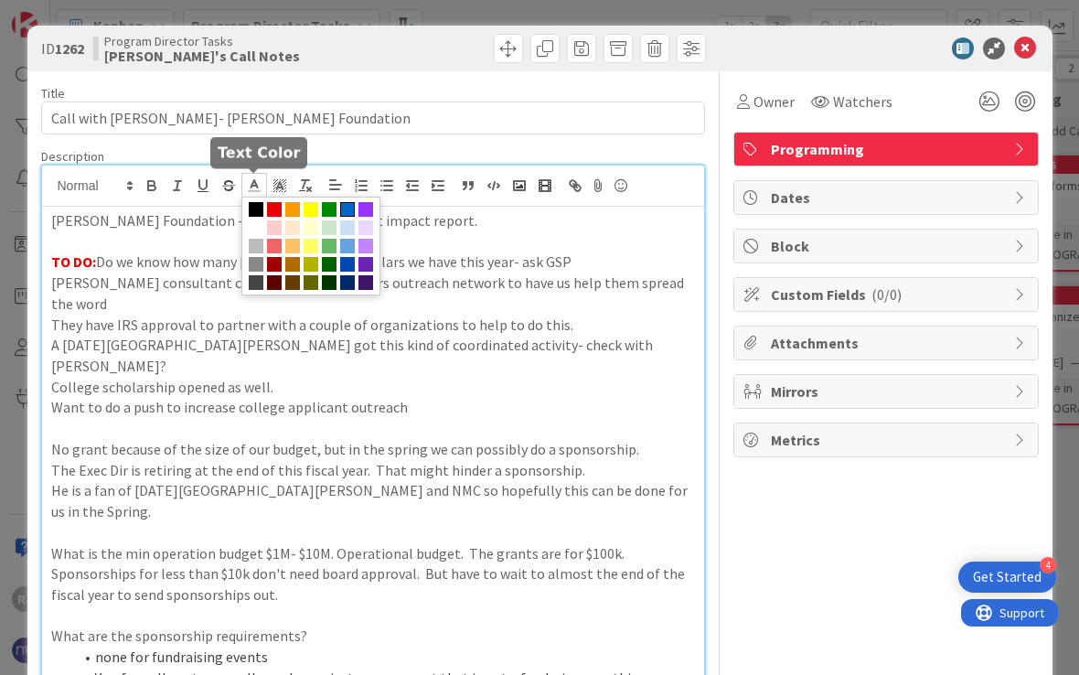
click at [348, 207] on span at bounding box center [347, 209] width 15 height 15
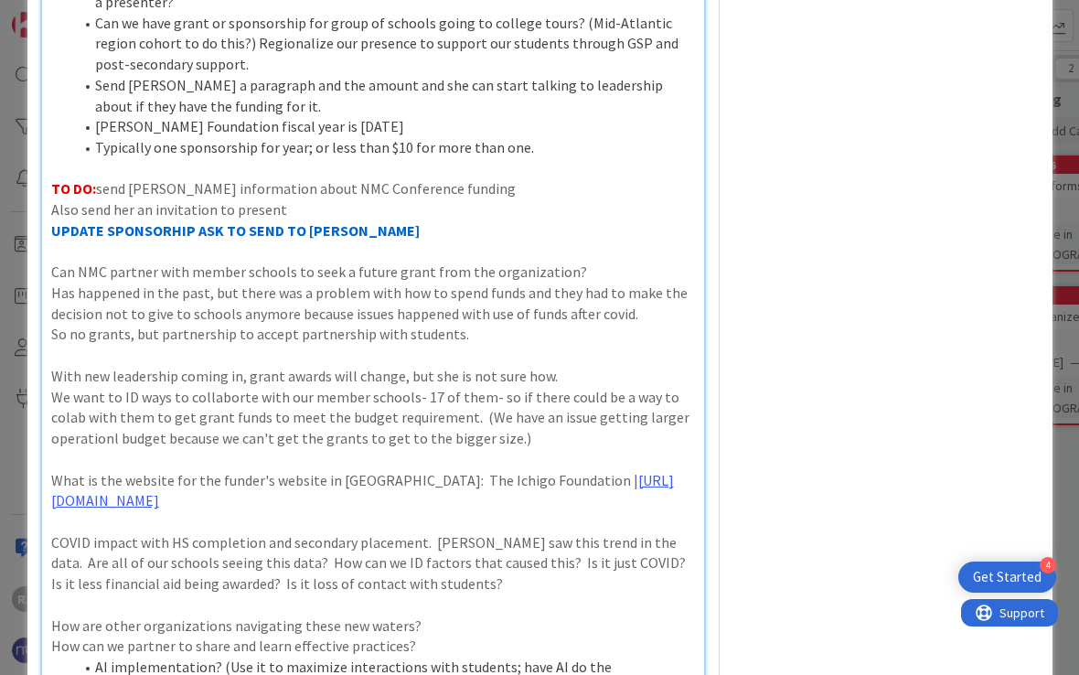
scroll to position [740, 0]
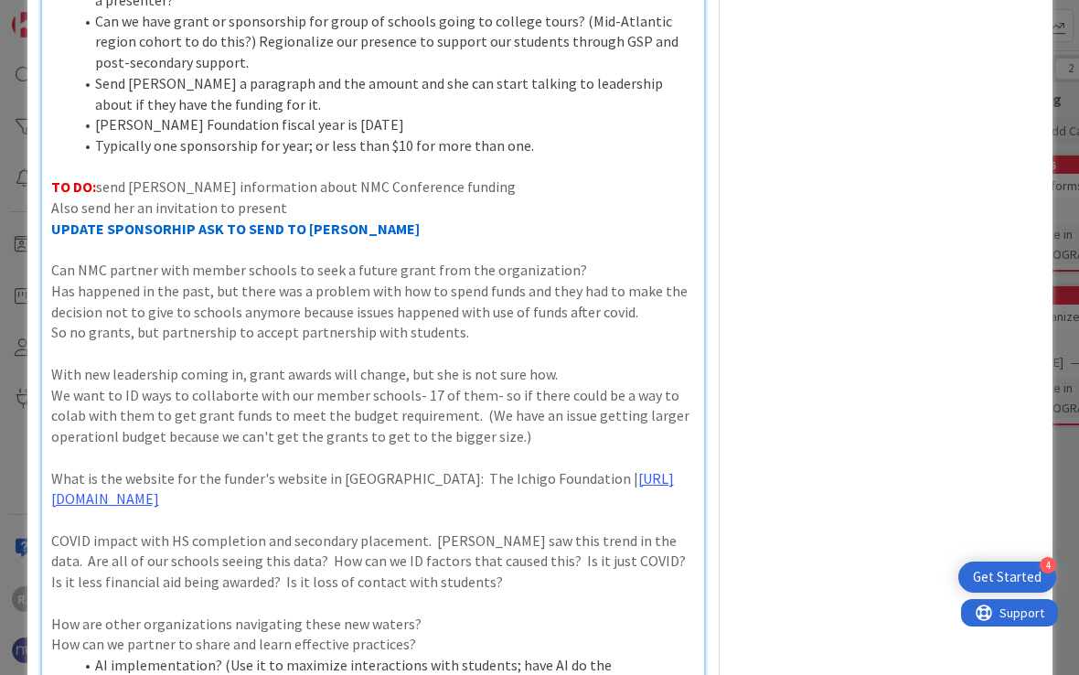
click at [693, 468] on p "What is the website for the funder's website in [GEOGRAPHIC_DATA]: The Ichigo F…" at bounding box center [373, 488] width 644 height 41
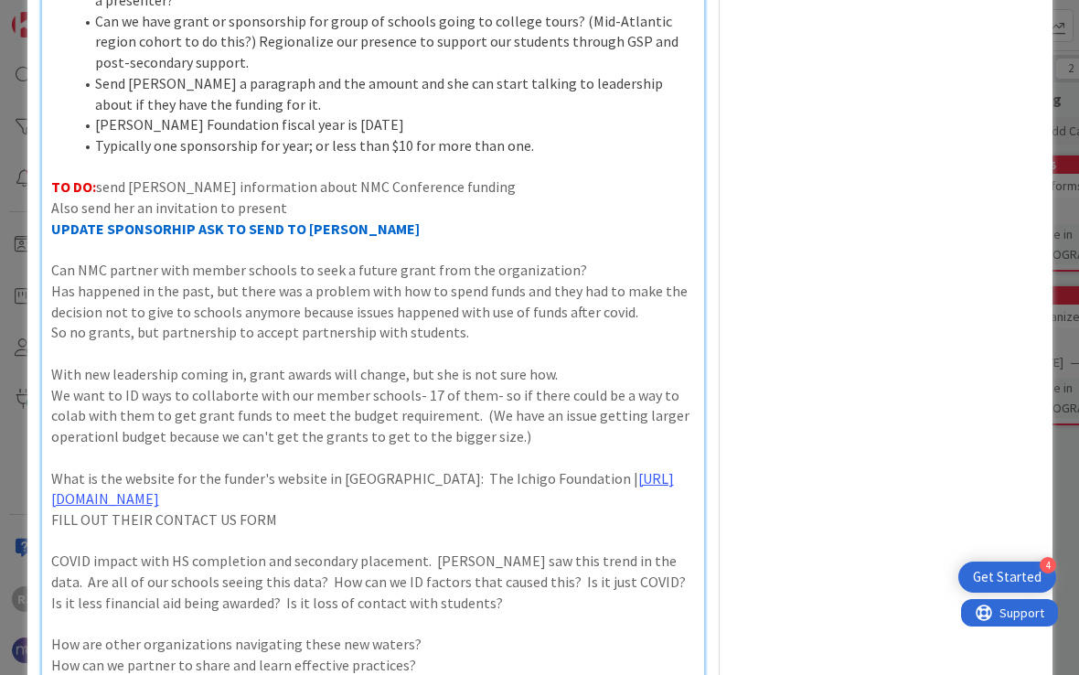
click at [196, 509] on p "FILL OUT THEIR CONTACT US FORM" at bounding box center [373, 519] width 644 height 21
click at [405, 531] on p at bounding box center [373, 541] width 644 height 21
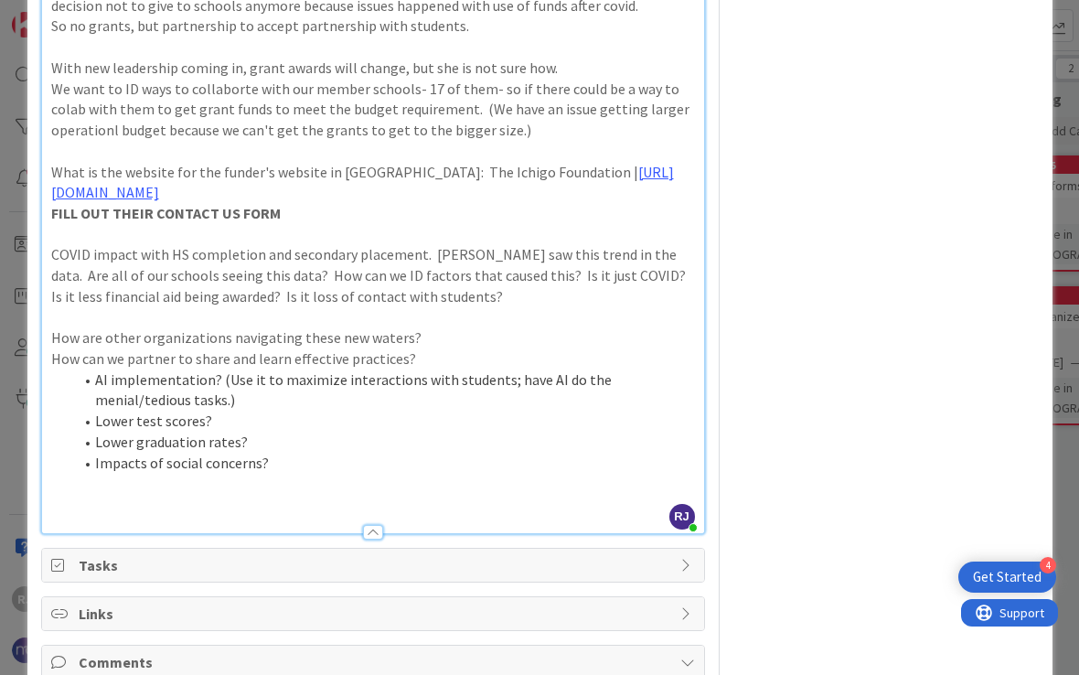
scroll to position [1017, 0]
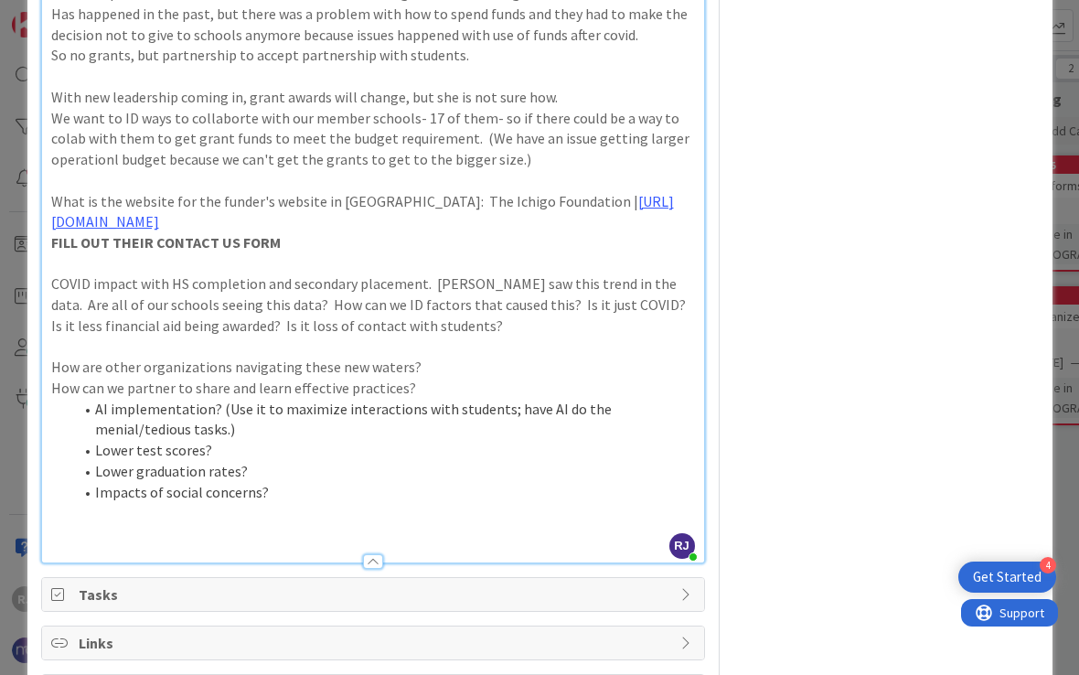
click at [482, 523] on p at bounding box center [373, 533] width 644 height 21
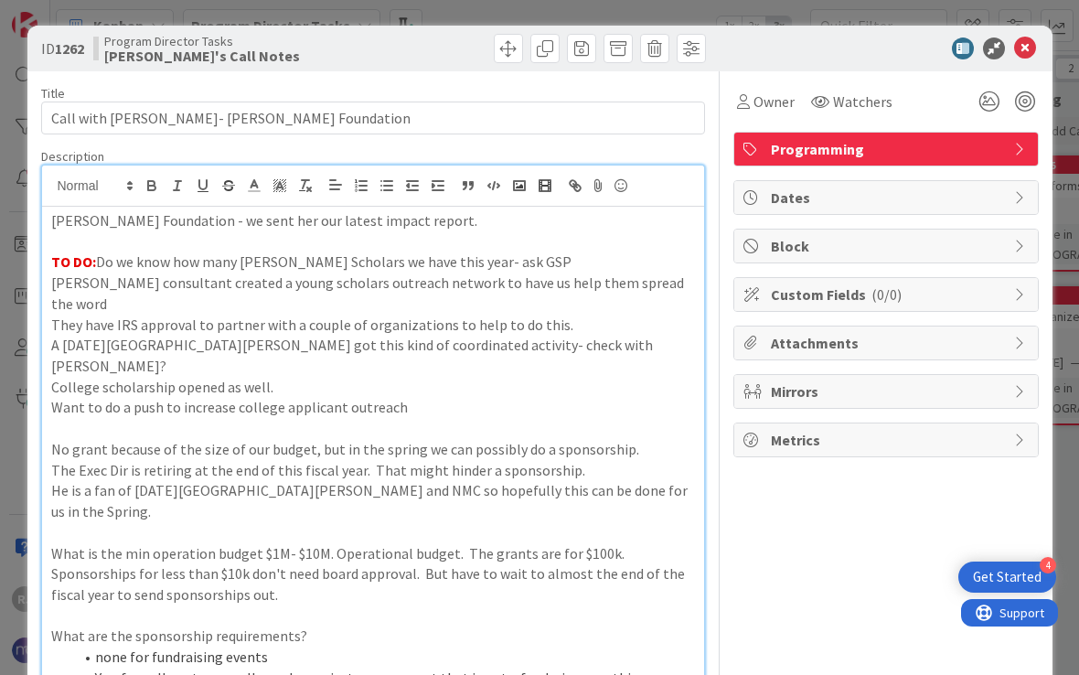
scroll to position [0, 0]
click at [1028, 51] on icon at bounding box center [1025, 49] width 22 height 22
